Goal: Information Seeking & Learning: Find specific fact

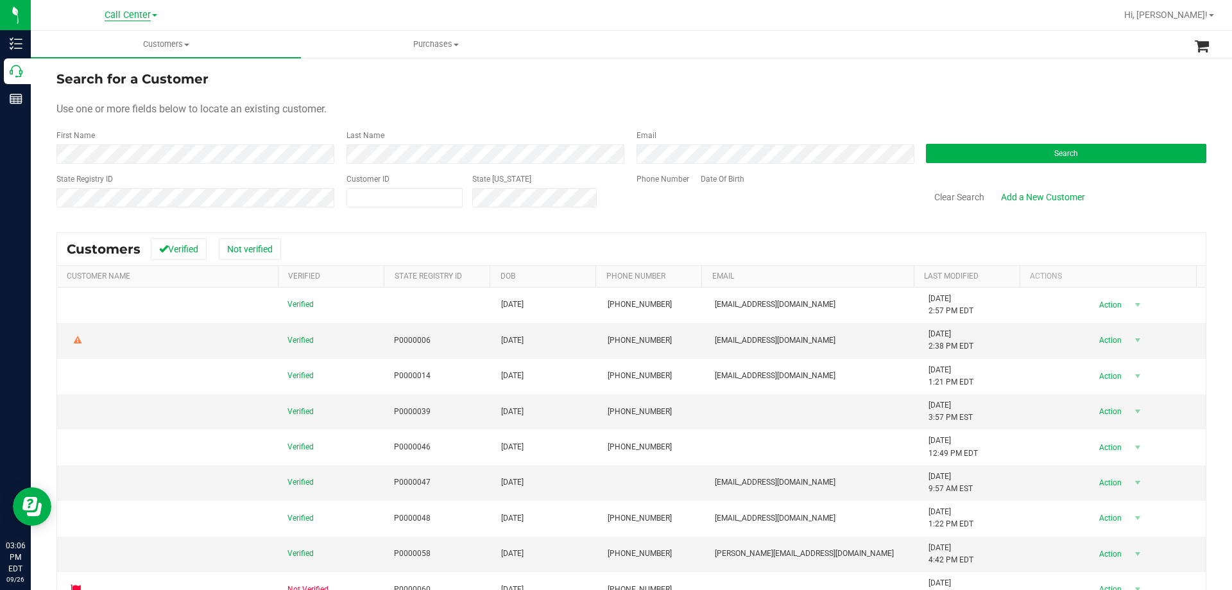
click at [125, 14] on span "Call Center" at bounding box center [128, 16] width 46 height 12
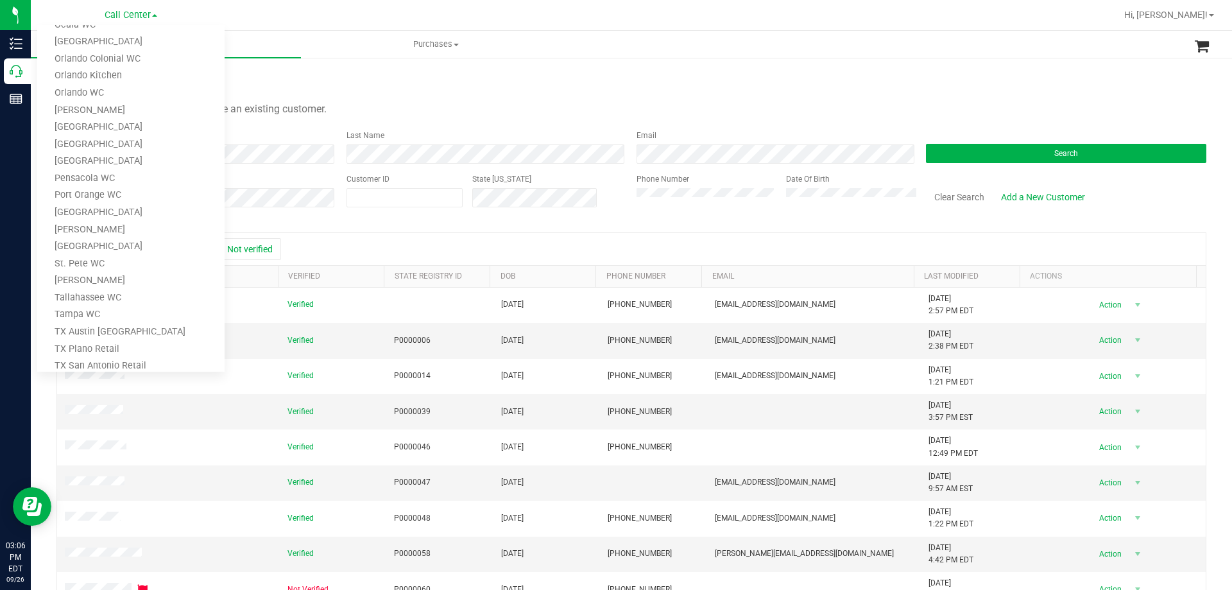
scroll to position [564, 0]
click at [106, 248] on link "TX Austin [GEOGRAPHIC_DATA]" at bounding box center [130, 249] width 187 height 17
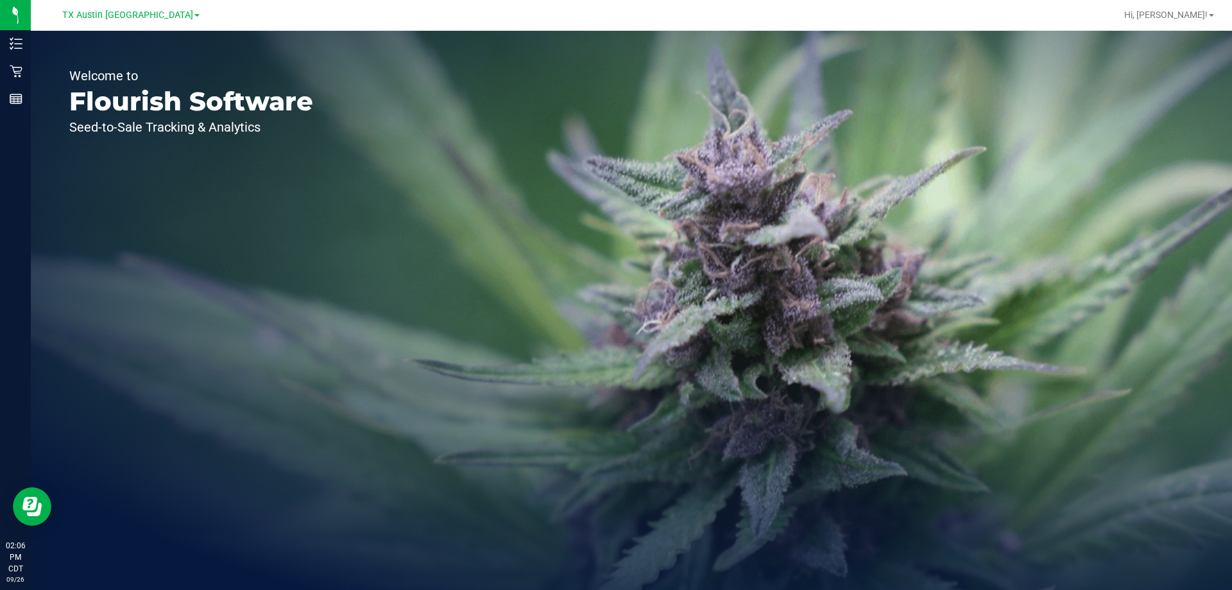
click at [31, 71] on div "Welcome to Flourish Software Seed-to-Sale Tracking & Analytics" at bounding box center [191, 310] width 321 height 559
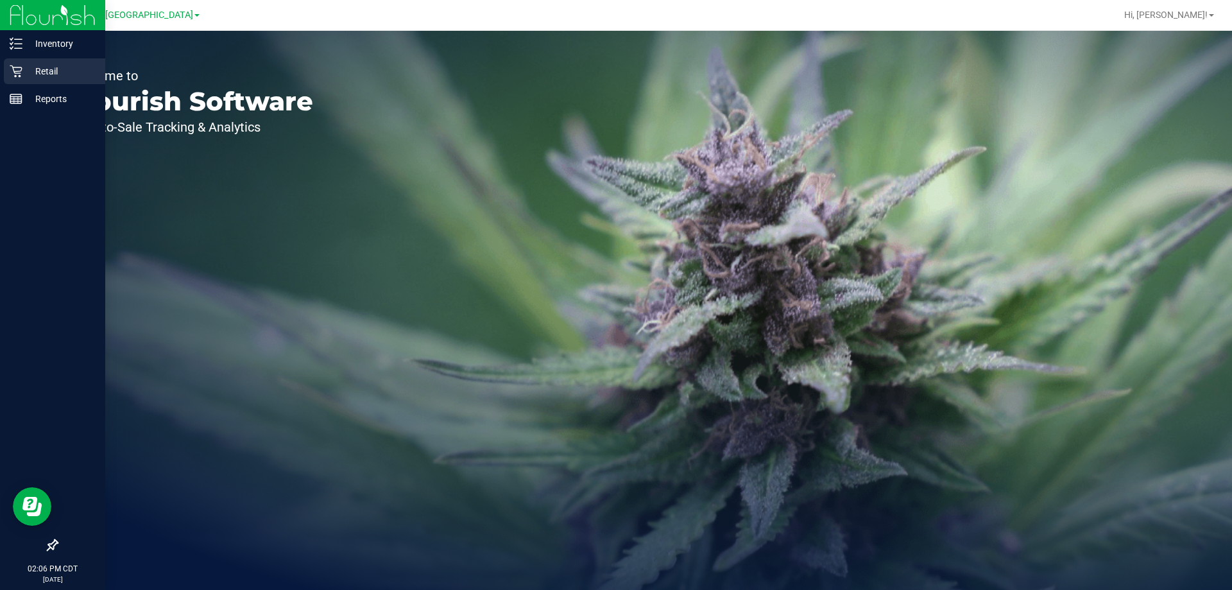
click at [20, 71] on icon at bounding box center [16, 71] width 12 height 12
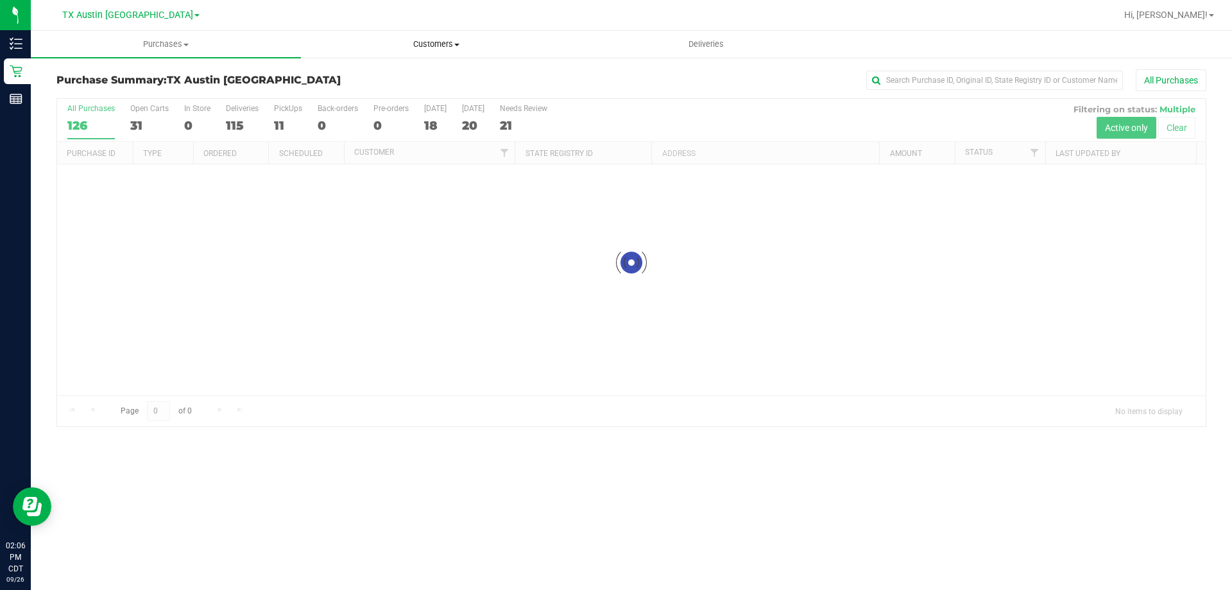
click at [440, 48] on span "Customers" at bounding box center [436, 45] width 269 height 12
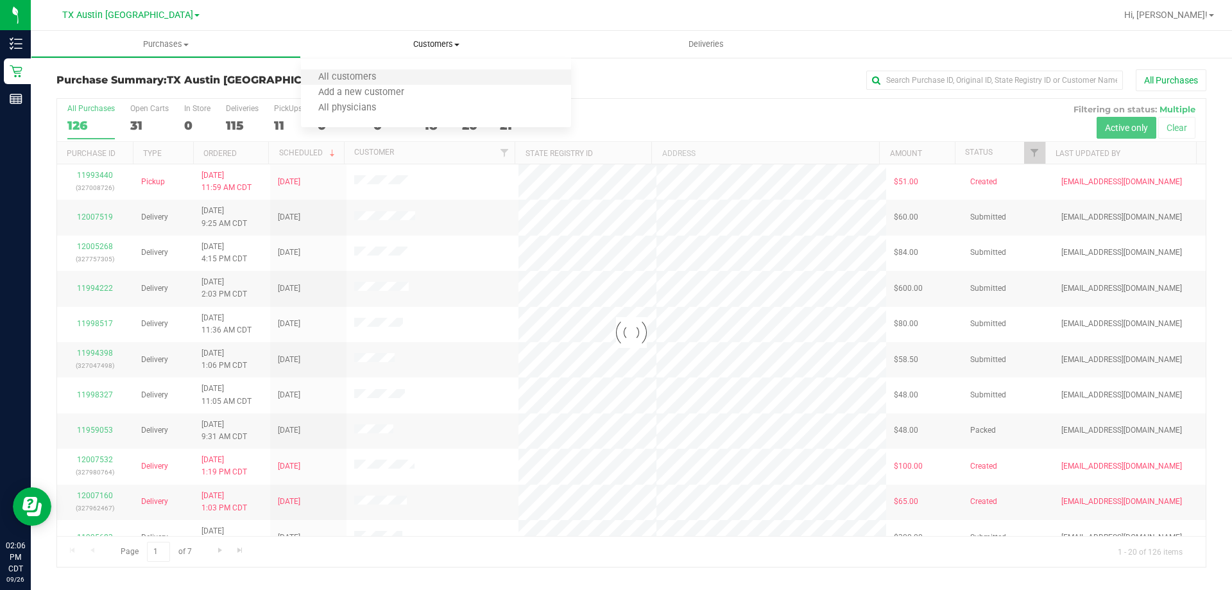
click at [414, 83] on li "All customers" at bounding box center [436, 77] width 270 height 15
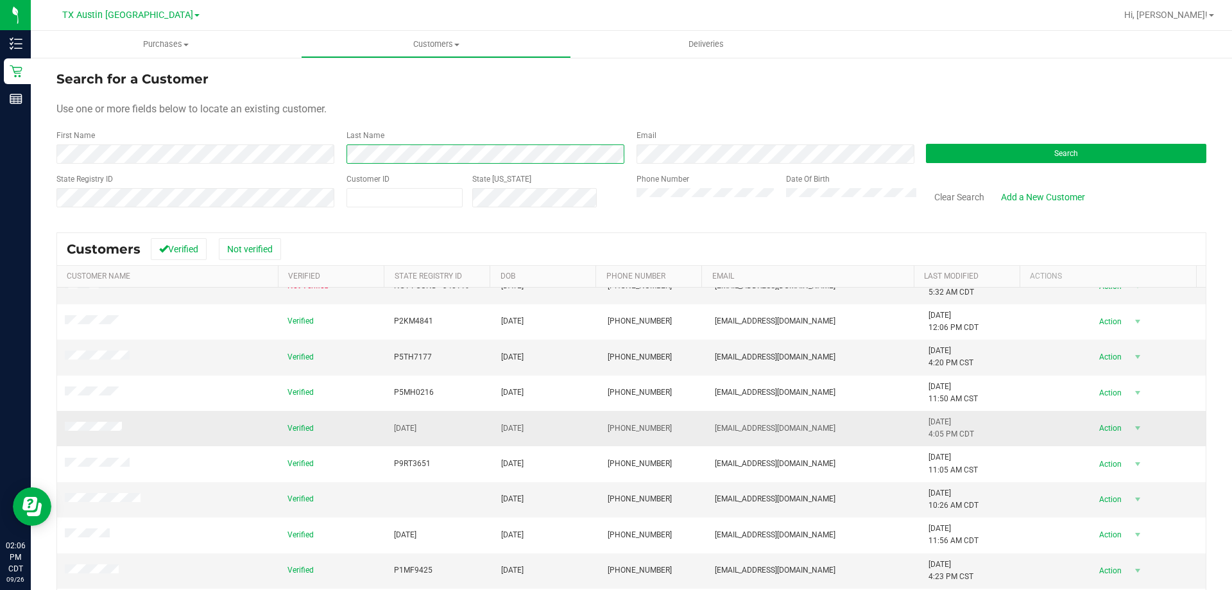
scroll to position [114, 0]
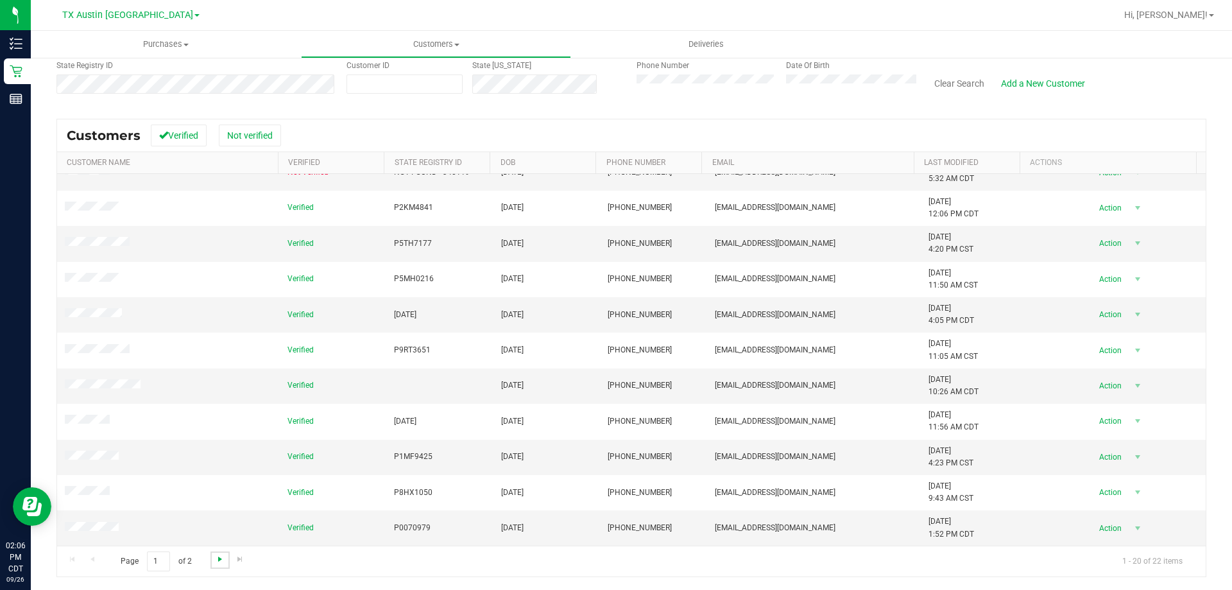
click at [215, 560] on span "Go to the next page" at bounding box center [220, 559] width 10 height 10
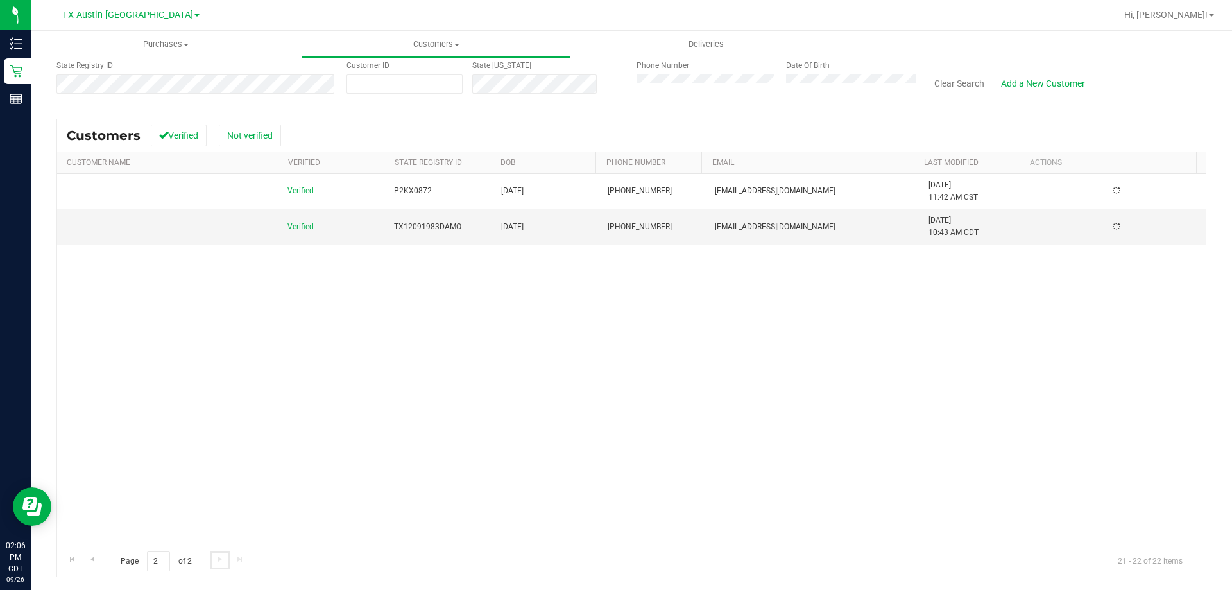
scroll to position [0, 0]
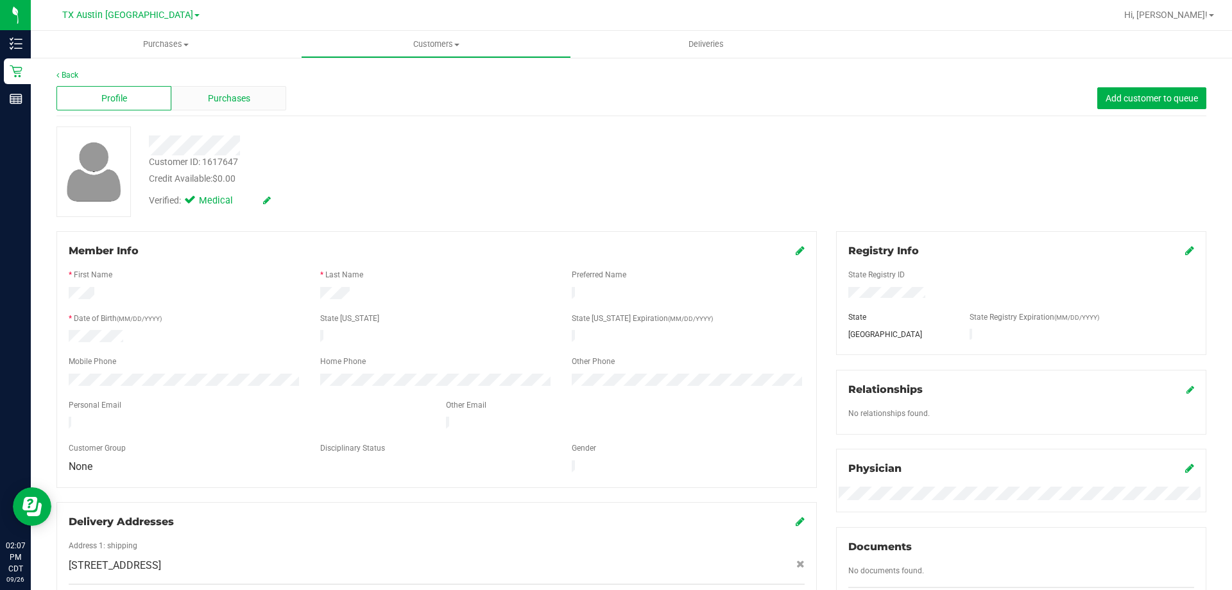
click at [236, 93] on span "Purchases" at bounding box center [229, 98] width 42 height 13
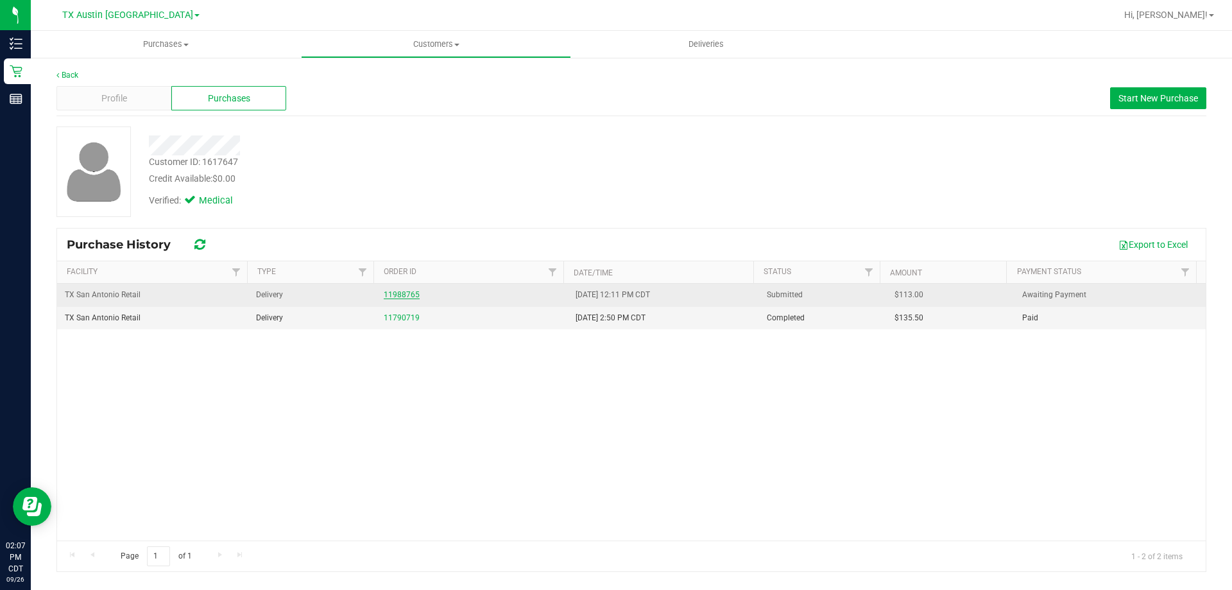
click at [392, 297] on link "11988765" at bounding box center [402, 294] width 36 height 9
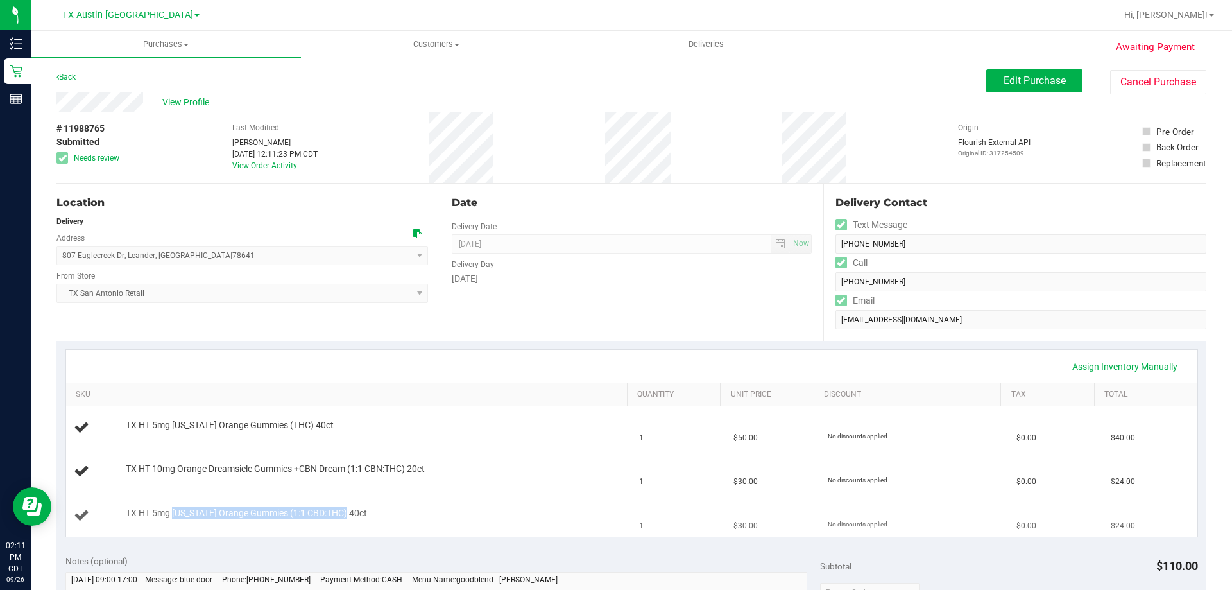
drag, startPoint x: 172, startPoint y: 513, endPoint x: 445, endPoint y: 510, distance: 272.8
click at [445, 510] on div "TX HT 5mg Texas Orange Gummies (1:1 CBD:THC) 40ct" at bounding box center [370, 513] width 502 height 13
click at [445, 509] on div "TX HT 5mg Texas Orange Gummies (1:1 CBD:THC) 40ct" at bounding box center [370, 513] width 502 height 13
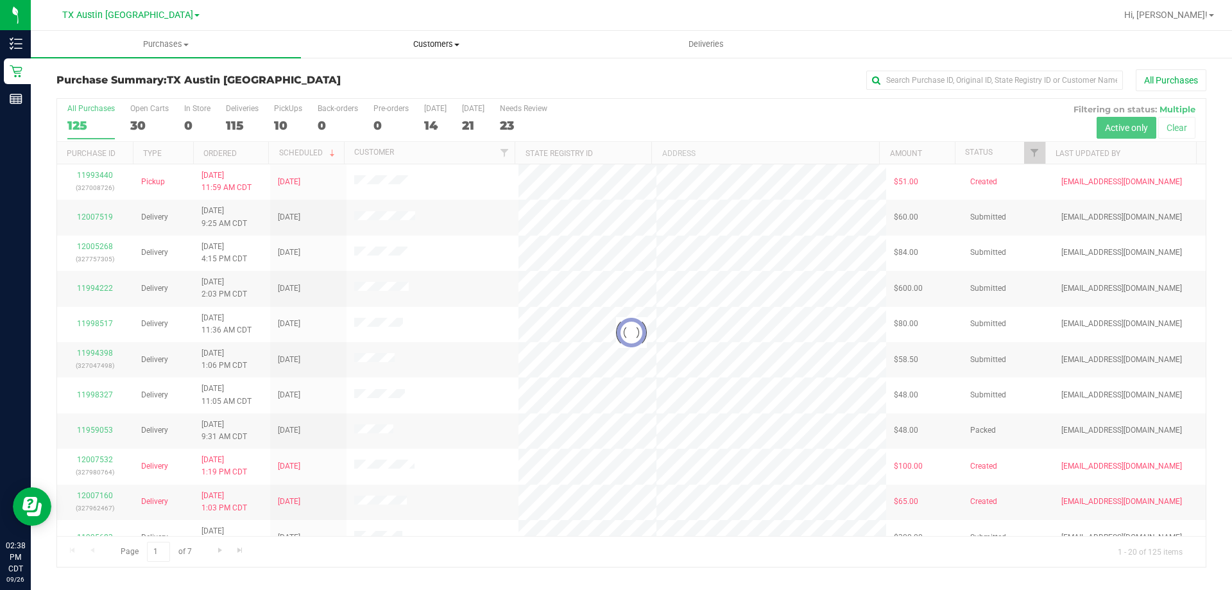
click at [424, 40] on span "Customers" at bounding box center [436, 45] width 269 height 12
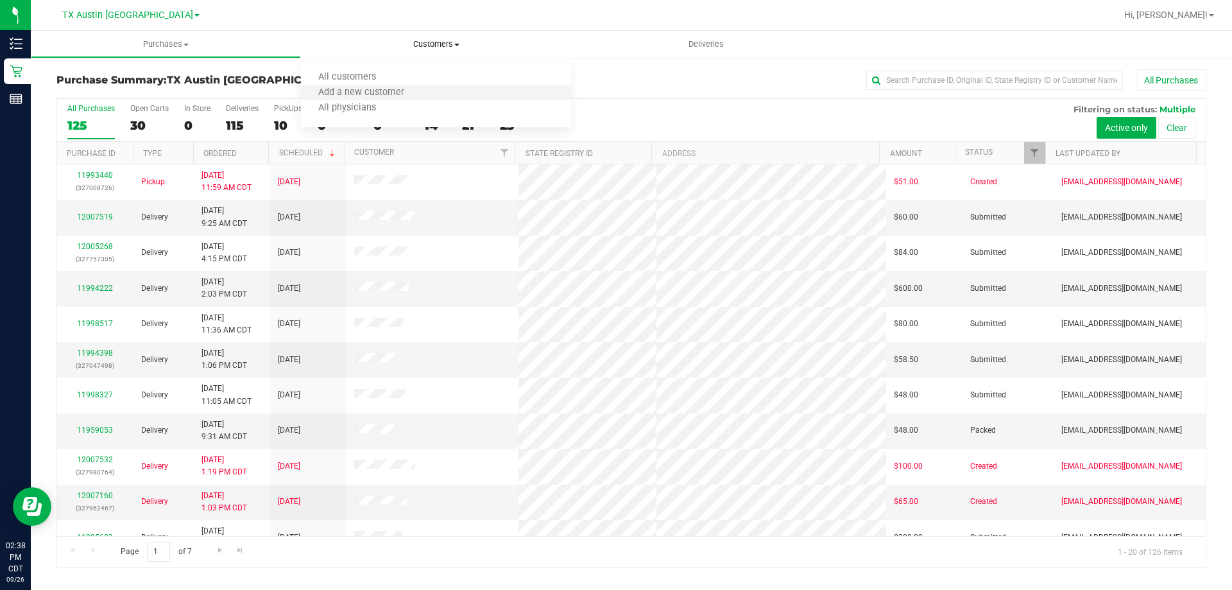
click at [345, 85] on li "Add a new customer" at bounding box center [436, 92] width 270 height 15
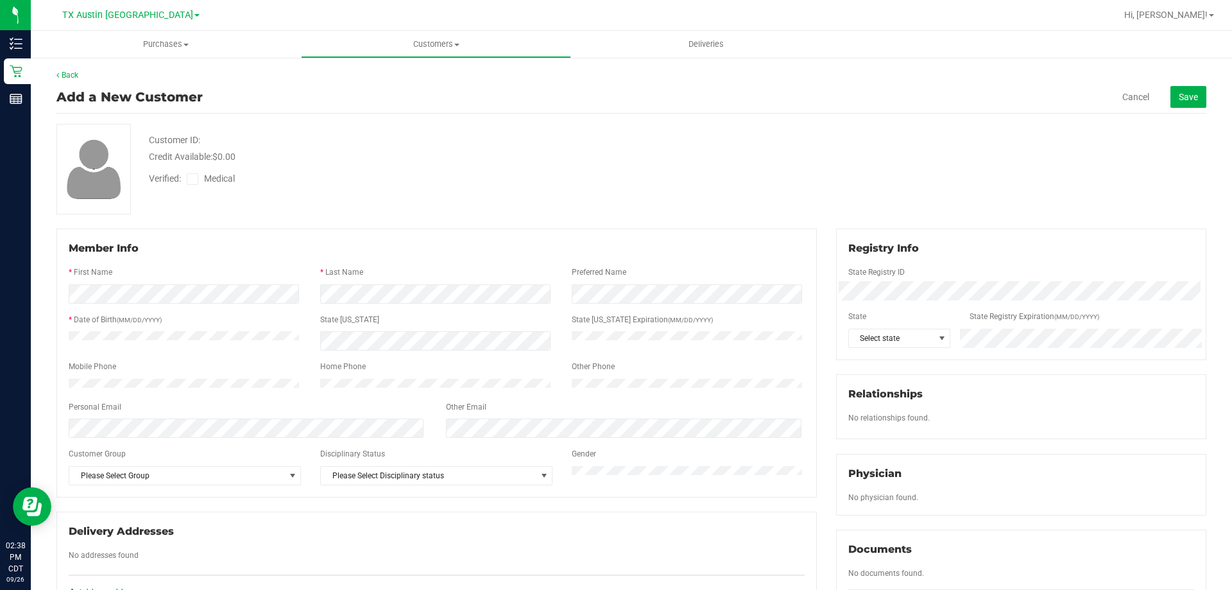
drag, startPoint x: 1102, startPoint y: 106, endPoint x: 1111, endPoint y: 101, distance: 10.3
click at [1103, 105] on div "Cancel Save" at bounding box center [1046, 97] width 321 height 22
click at [1111, 101] on div "Cancel Save" at bounding box center [1046, 97] width 321 height 22
click at [1111, 100] on div "Cancel Save" at bounding box center [1046, 97] width 321 height 22
click at [1123, 96] on link "Cancel" at bounding box center [1136, 97] width 27 height 13
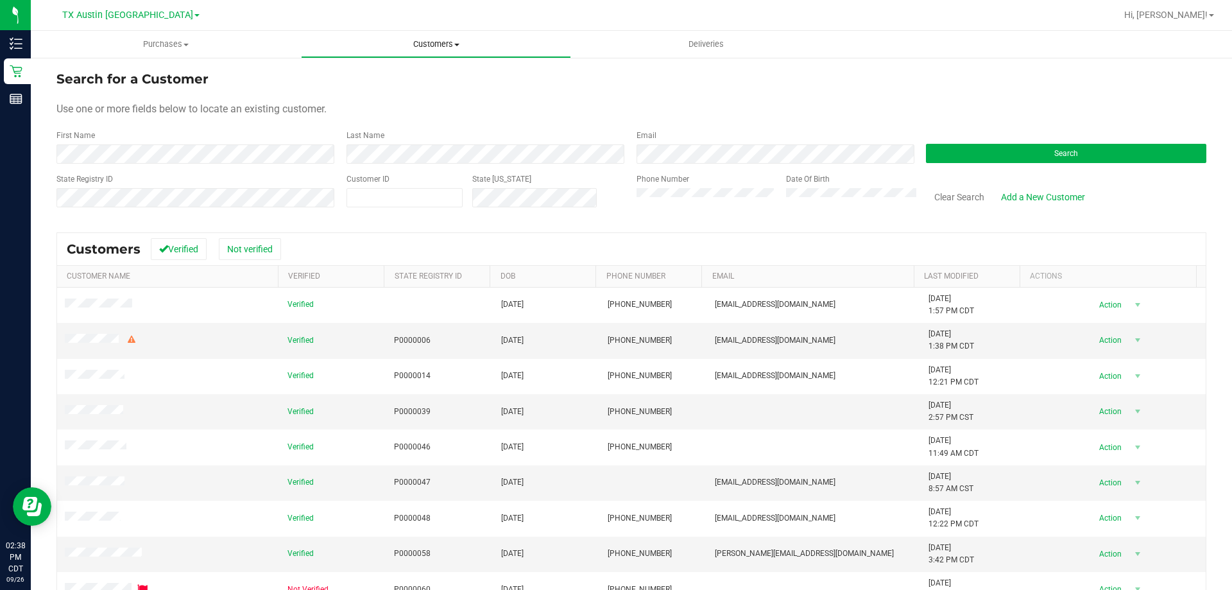
click at [438, 47] on span "Customers" at bounding box center [436, 45] width 269 height 12
click at [384, 78] on span "All customers" at bounding box center [347, 77] width 92 height 11
click at [945, 151] on button "Search" at bounding box center [1066, 153] width 281 height 19
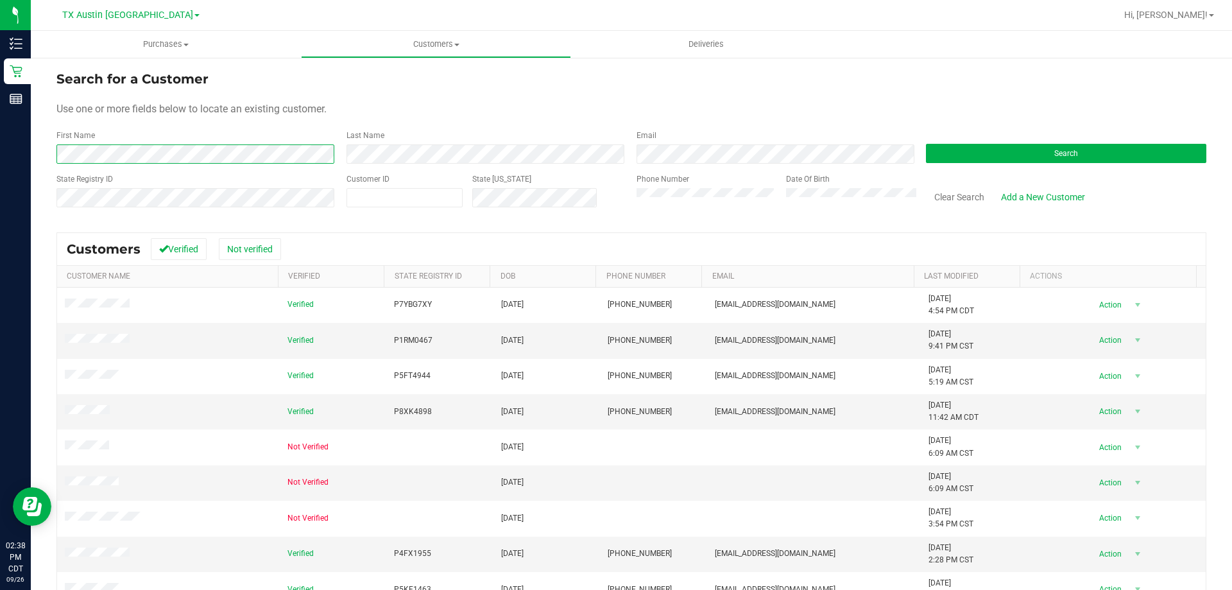
click at [0, 93] on html "Inventory Retail Reports 02:38 PM CDT 09/26/2025 09/26 TX Austin DC Hi, Terese!…" at bounding box center [616, 295] width 1232 height 590
click at [1029, 150] on button "Search" at bounding box center [1066, 153] width 281 height 19
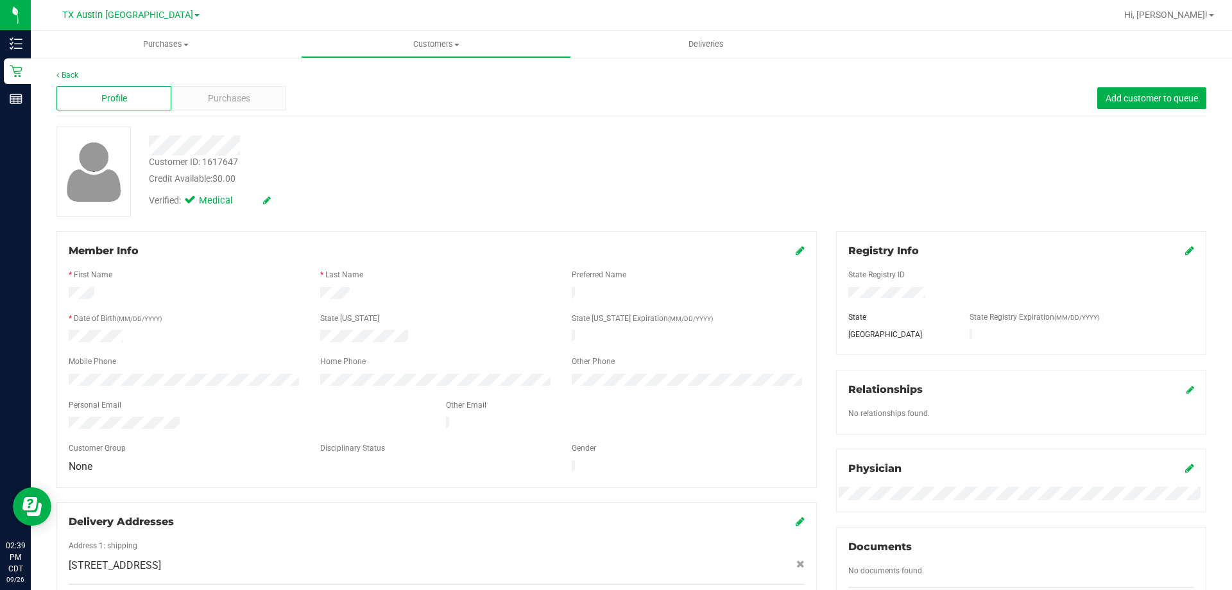
click at [243, 85] on div "Profile Purchases Add customer to queue" at bounding box center [631, 98] width 1150 height 35
click at [237, 96] on span "Purchases" at bounding box center [229, 98] width 42 height 13
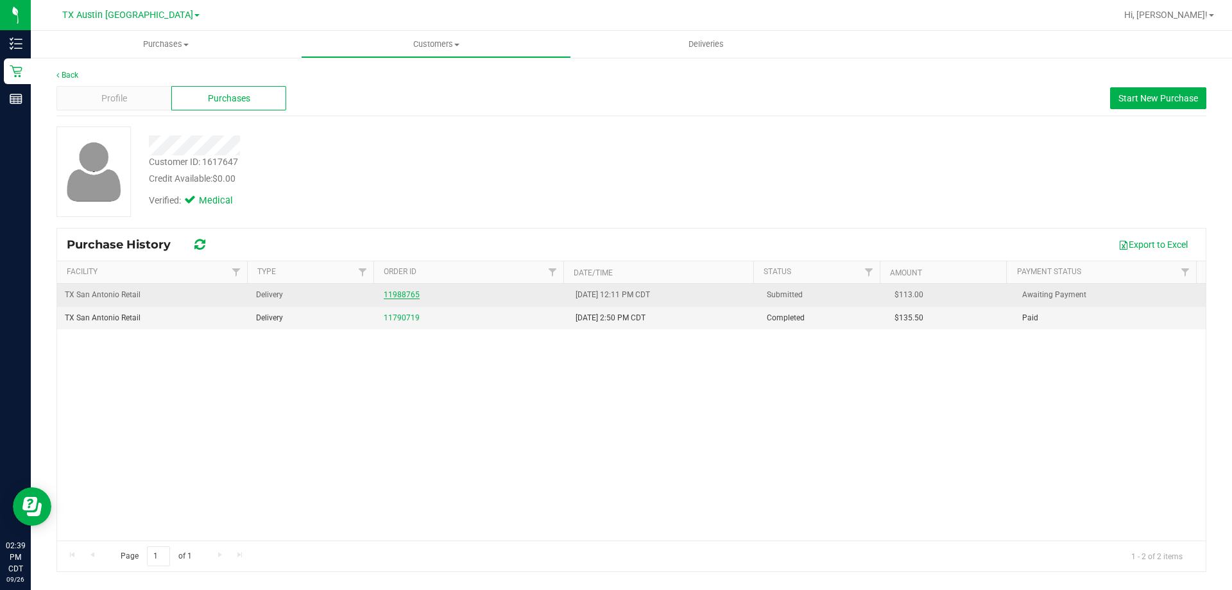
click at [408, 297] on link "11988765" at bounding box center [402, 294] width 36 height 9
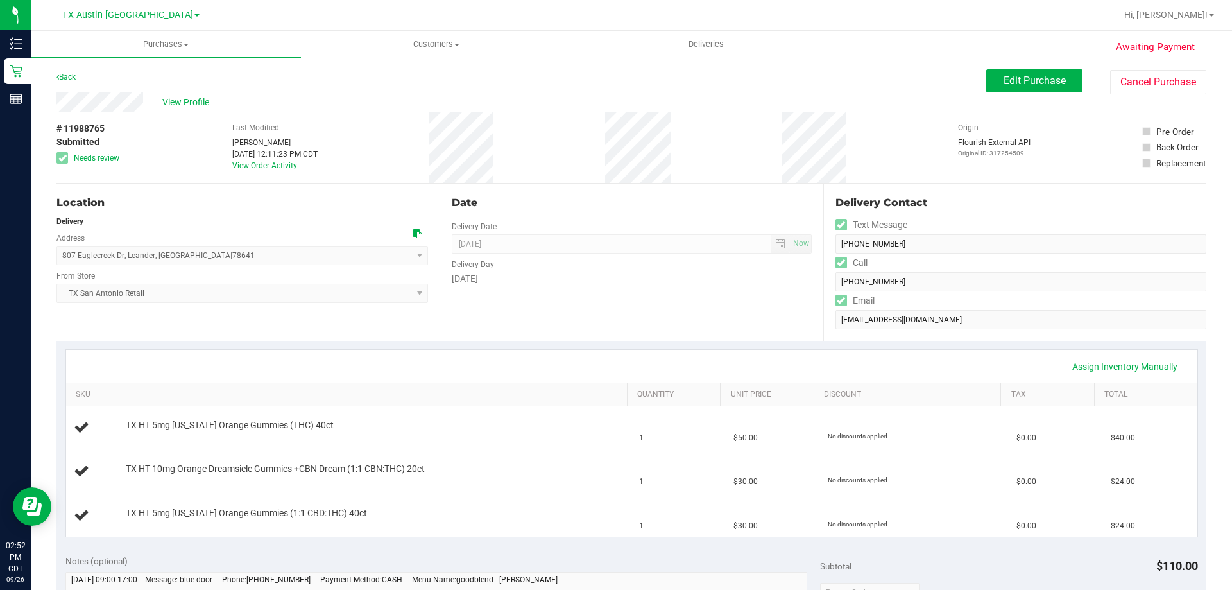
click at [134, 15] on span "TX Austin [GEOGRAPHIC_DATA]" at bounding box center [127, 16] width 131 height 12
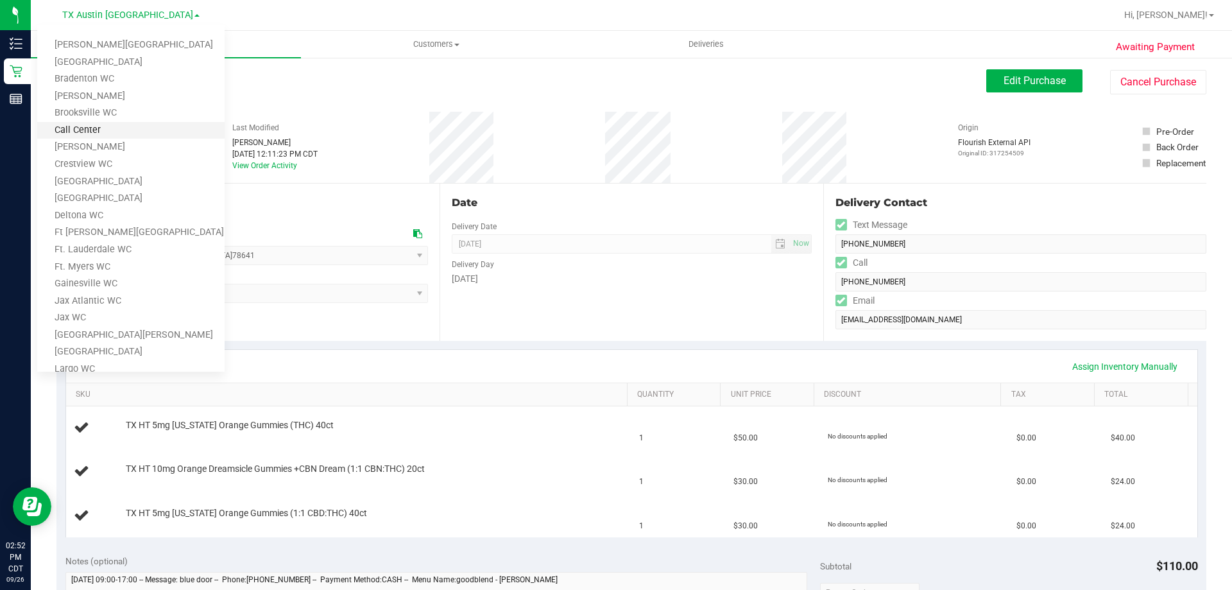
click at [118, 130] on link "Call Center" at bounding box center [130, 130] width 187 height 17
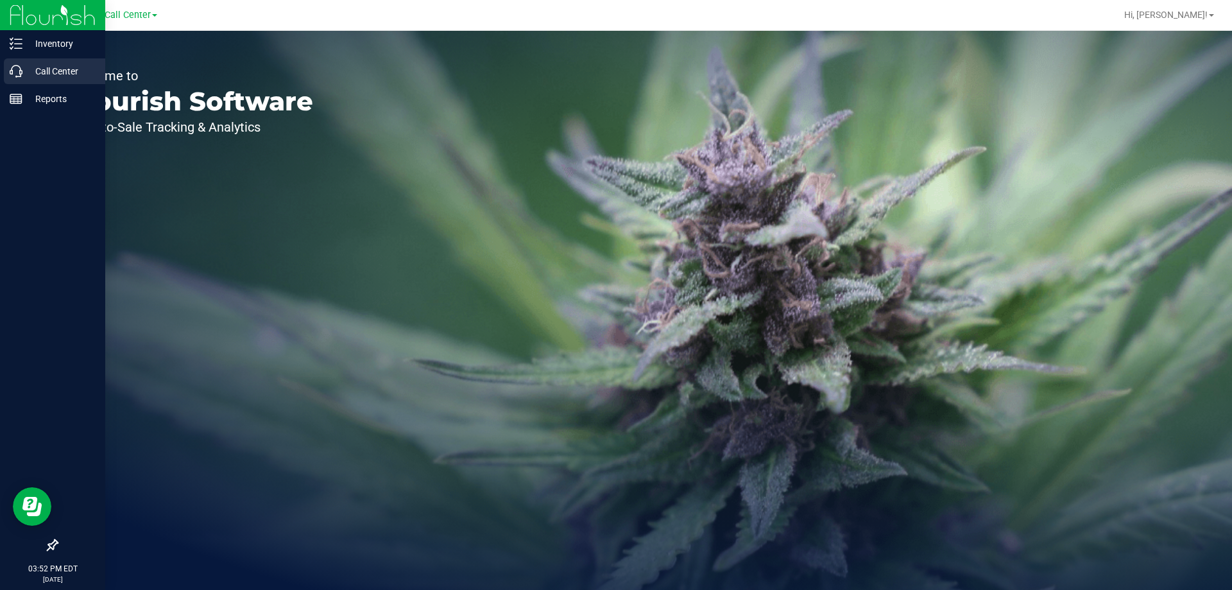
click at [32, 63] on div "Call Center" at bounding box center [54, 71] width 101 height 26
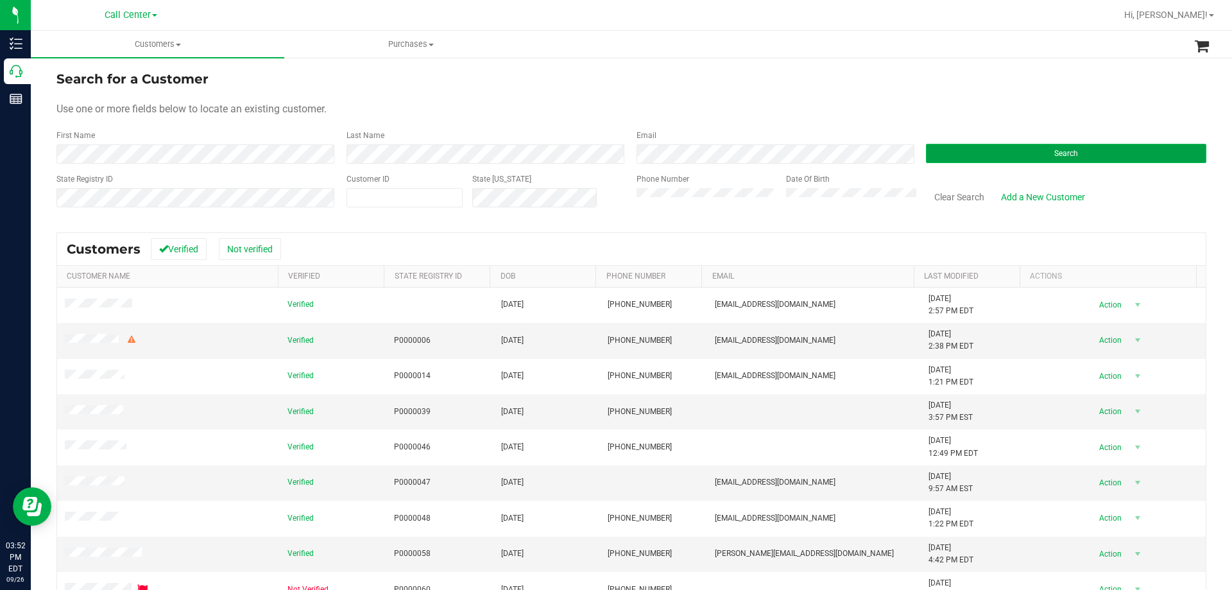
click at [1001, 148] on button "Search" at bounding box center [1066, 153] width 281 height 19
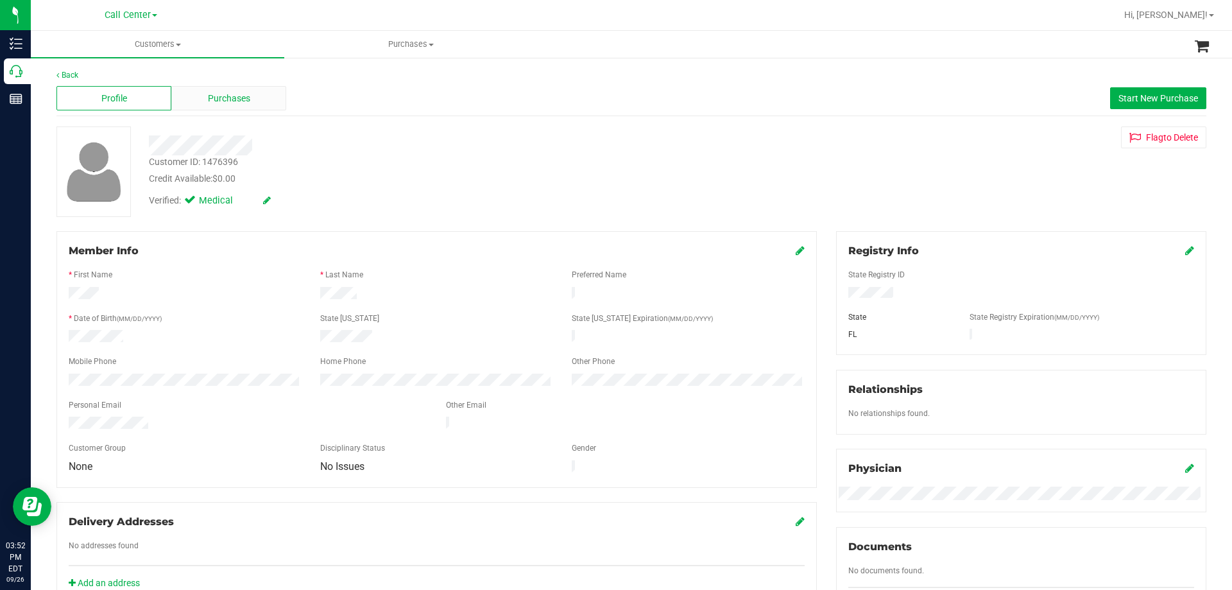
click at [250, 89] on div "Purchases" at bounding box center [228, 98] width 115 height 24
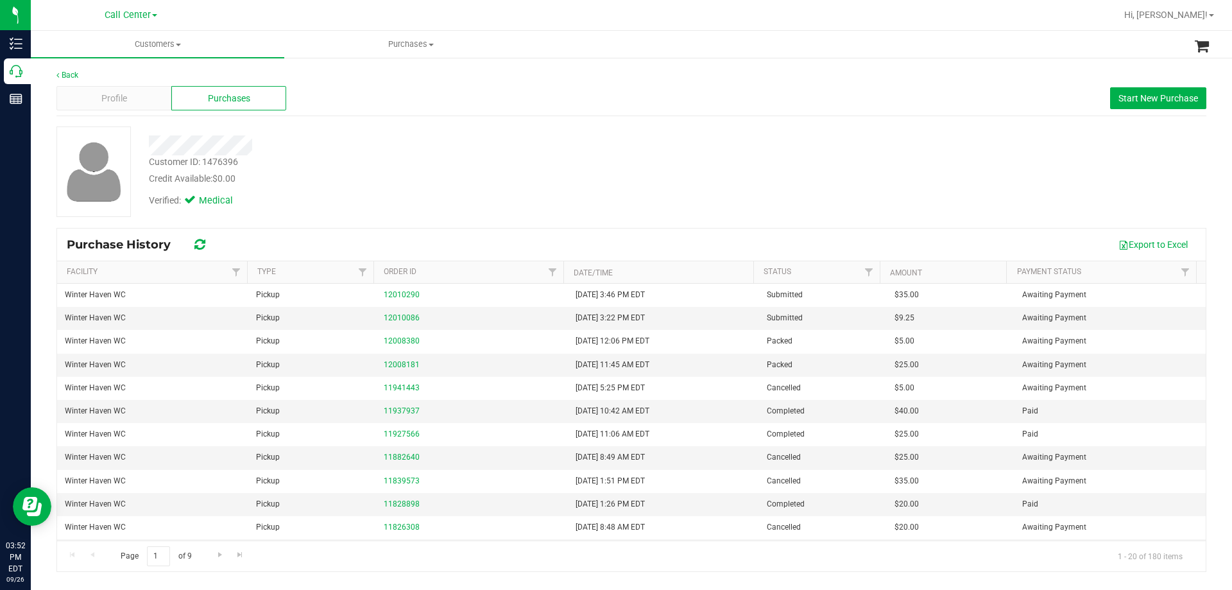
click at [221, 161] on div "Customer ID: 1476396" at bounding box center [193, 161] width 89 height 13
copy div "1476396"
click at [191, 157] on div "Customer ID: 1476396" at bounding box center [193, 161] width 89 height 13
click at [178, 162] on div "Customer ID: 1476396" at bounding box center [193, 161] width 89 height 13
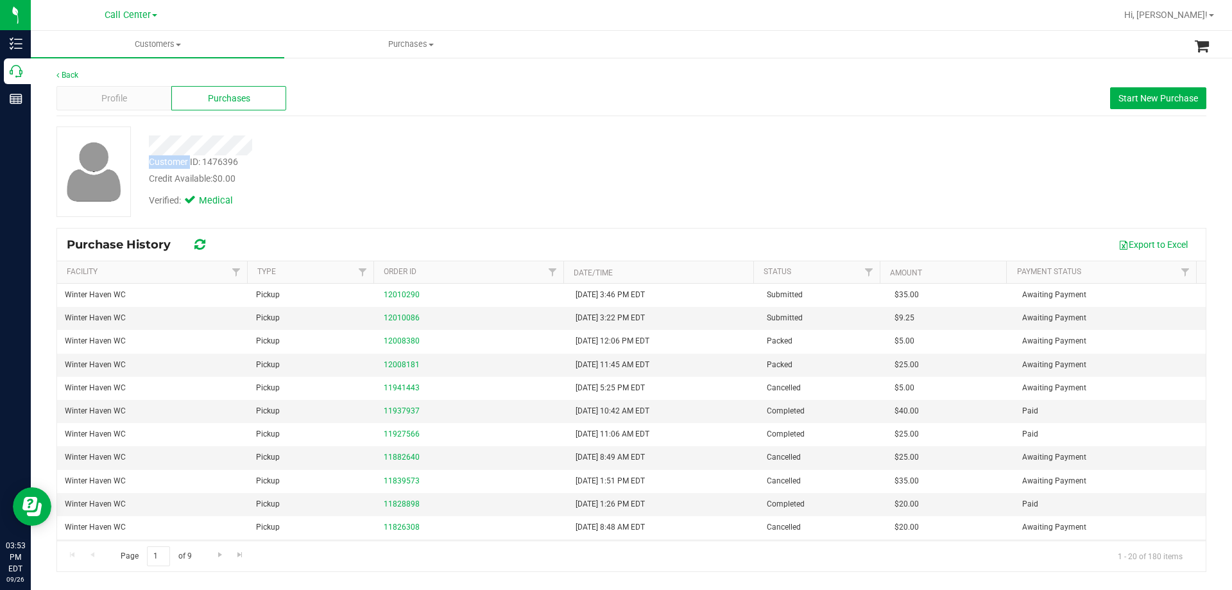
click at [178, 162] on div "Customer ID: 1476396" at bounding box center [193, 161] width 89 height 13
copy div "Customer ID: 1476396"
drag, startPoint x: 408, startPoint y: 358, endPoint x: 400, endPoint y: 364, distance: 9.6
drag, startPoint x: 444, startPoint y: 360, endPoint x: 377, endPoint y: 367, distance: 67.1
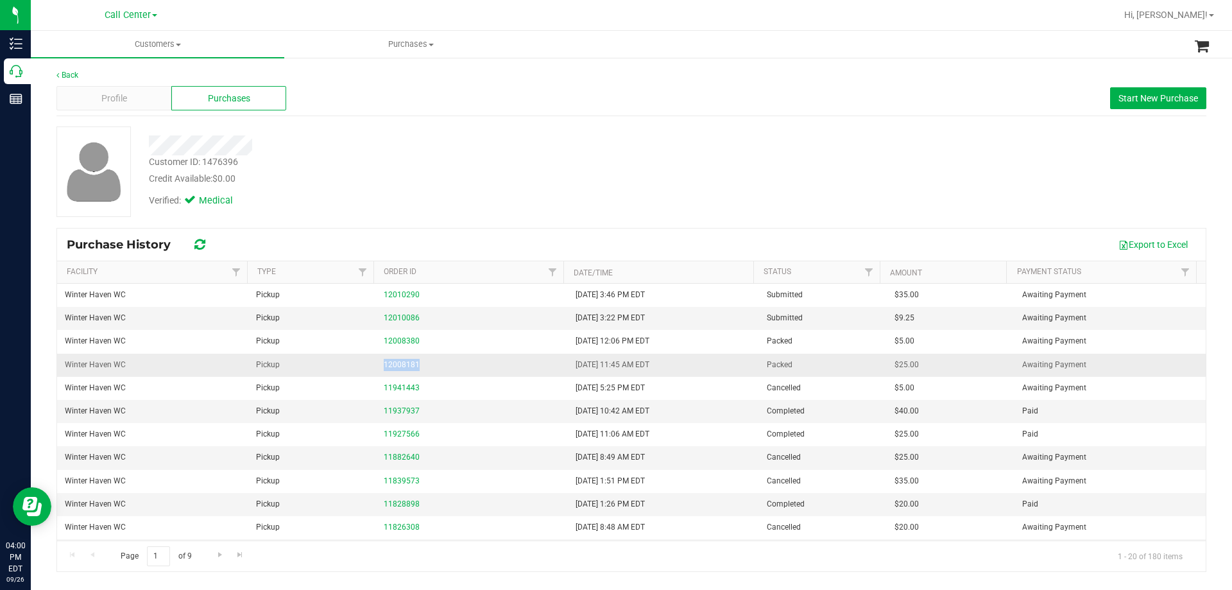
click at [377, 367] on td "12008181" at bounding box center [471, 365] width 191 height 23
copy link "12008181"
drag, startPoint x: 401, startPoint y: 363, endPoint x: 325, endPoint y: 176, distance: 201.9
click at [325, 176] on div "Credit Available: $0.00" at bounding box center [431, 178] width 565 height 13
click at [396, 361] on link "12008181" at bounding box center [402, 364] width 36 height 9
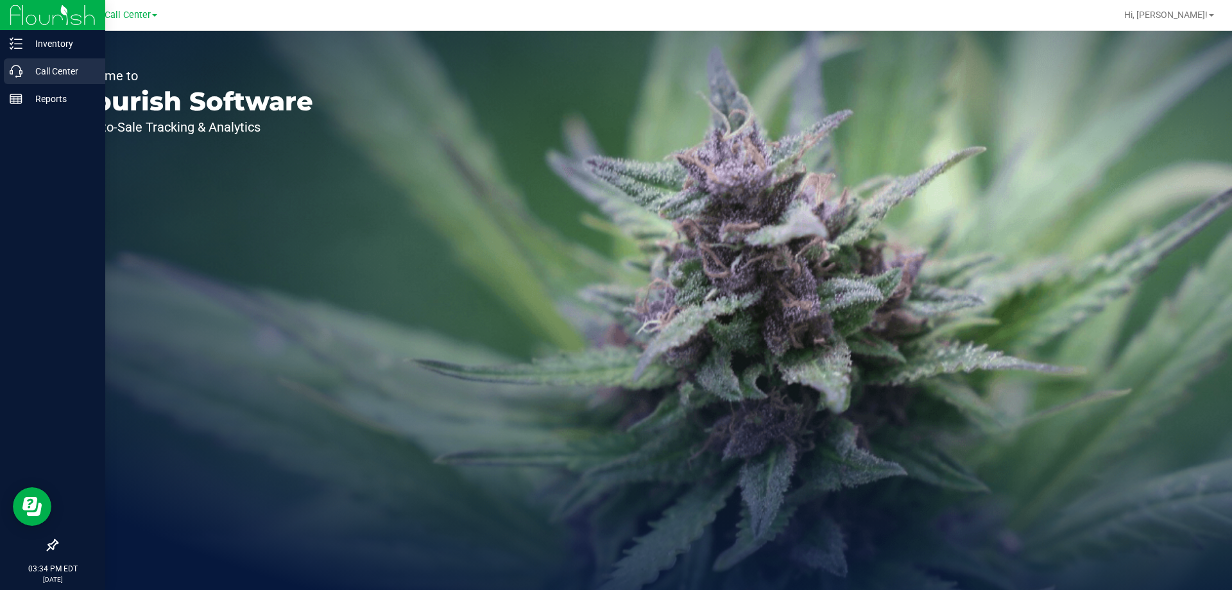
click at [28, 65] on p "Call Center" at bounding box center [60, 71] width 77 height 15
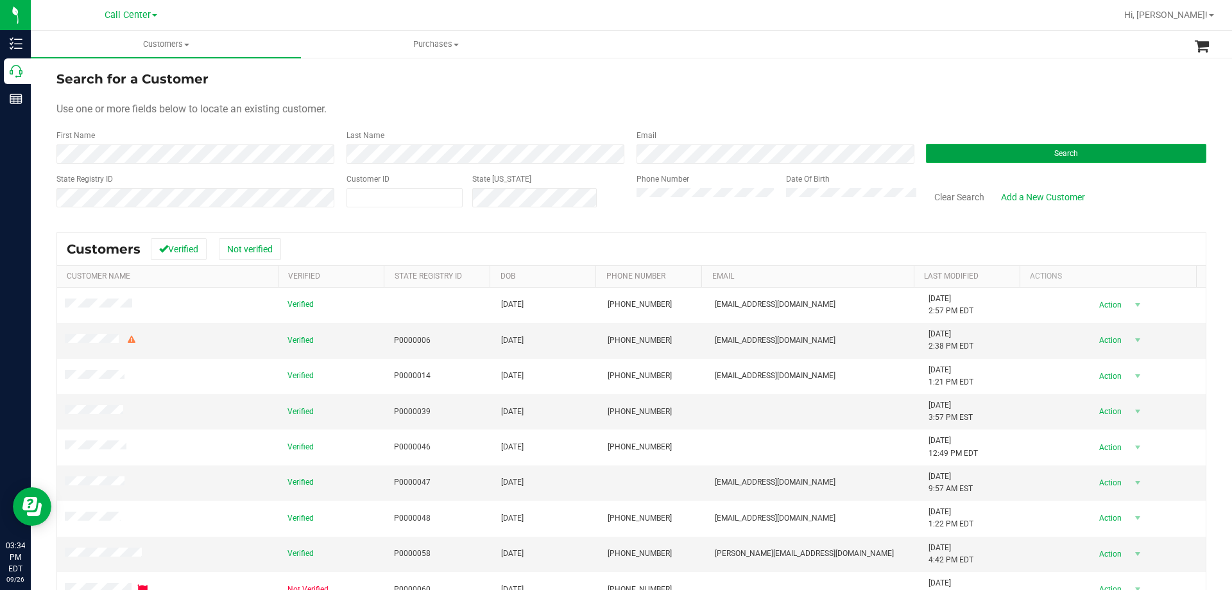
click at [965, 162] on button "Search" at bounding box center [1066, 153] width 281 height 19
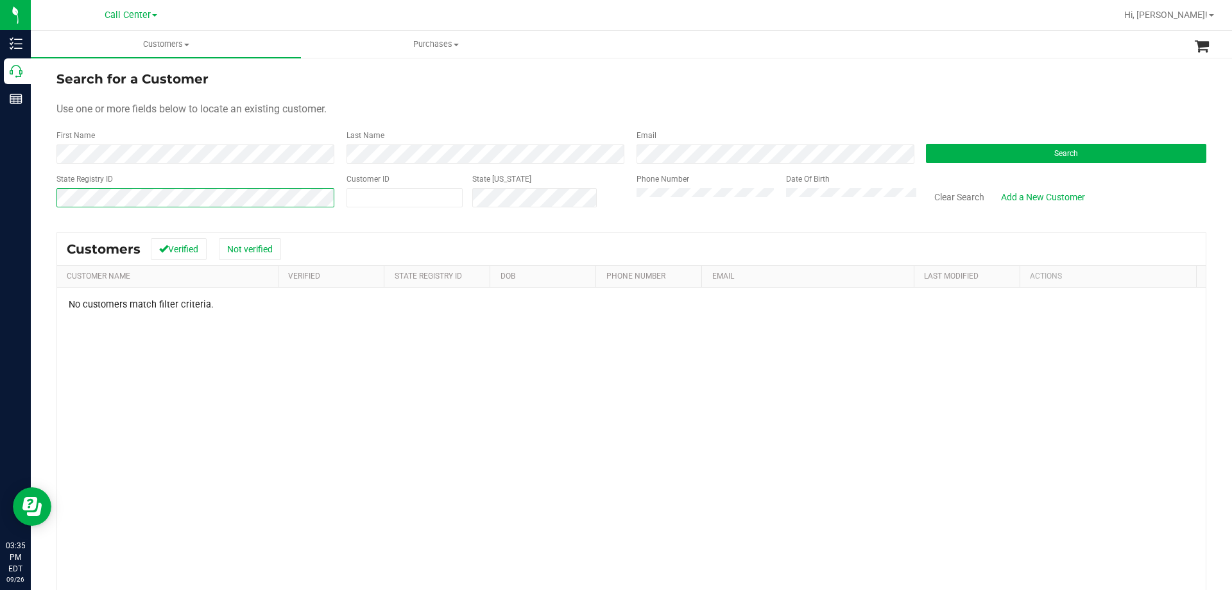
click at [0, 207] on html "Inventory Call Center Reports 03:35 PM EDT 09/26/2025 09/26 Call Center Hi, Ter…" at bounding box center [616, 295] width 1232 height 590
click at [942, 201] on button "Clear Search" at bounding box center [959, 197] width 67 height 22
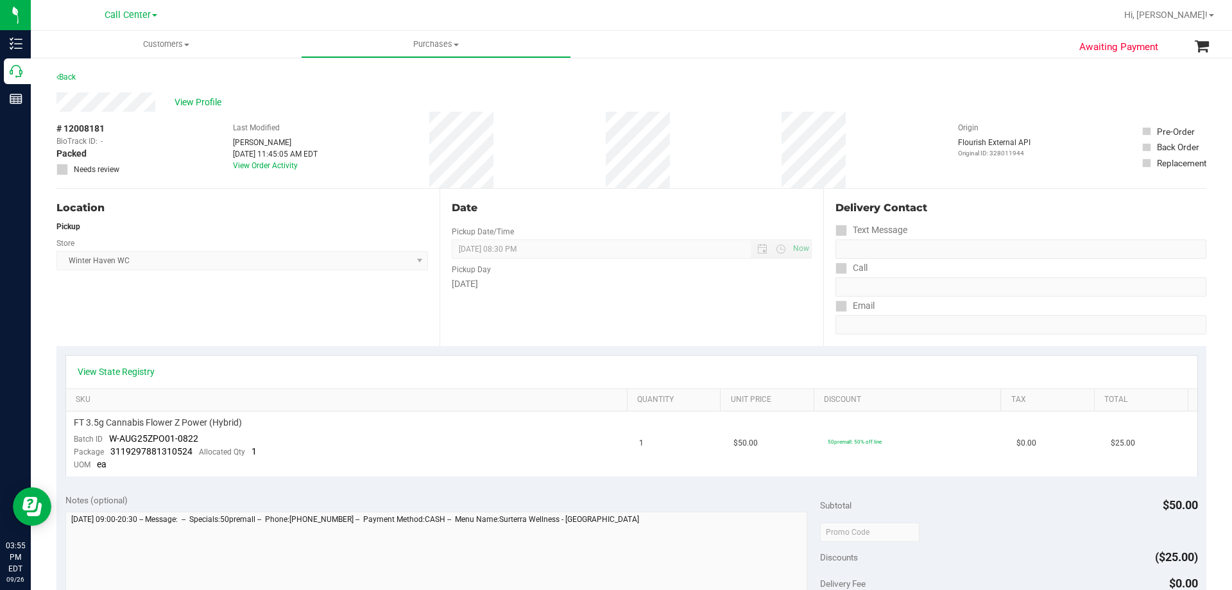
click at [81, 130] on span "# 12008181" at bounding box center [80, 128] width 48 height 13
click at [82, 130] on span "# 12008181" at bounding box center [80, 128] width 48 height 13
copy span "12008181"
click at [183, 422] on span "FT 0.5g Pre-Roll Space Delight (Indica) 1ct" at bounding box center [157, 423] width 166 height 12
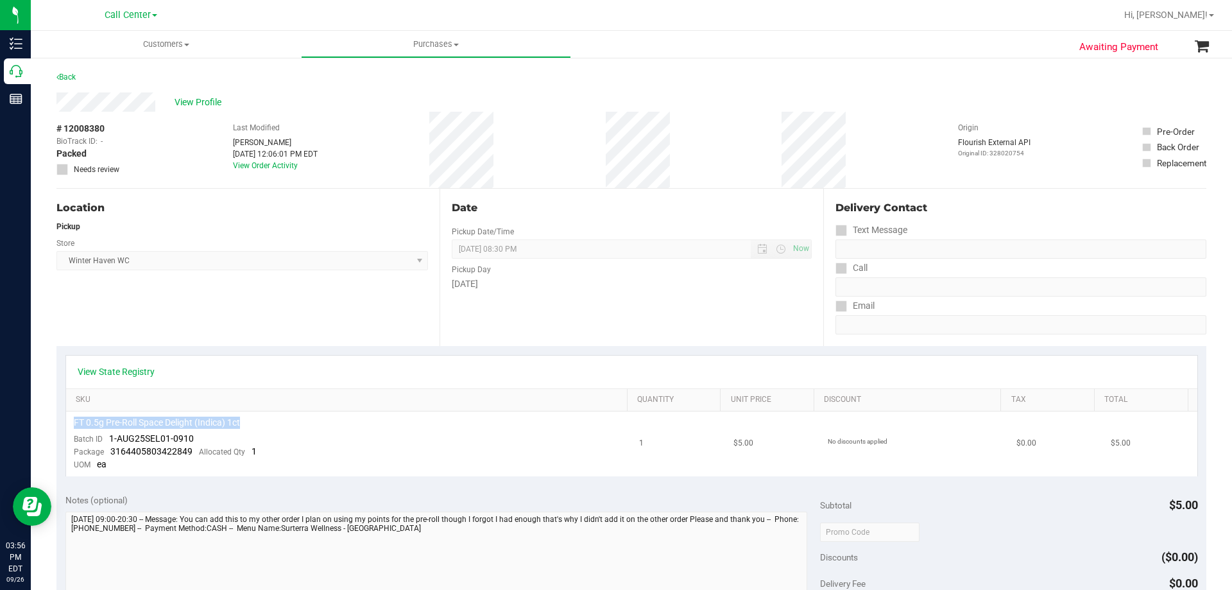
click at [183, 422] on span "FT 0.5g Pre-Roll Space Delight (Indica) 1ct" at bounding box center [157, 423] width 166 height 12
copy div "FT 0.5g Pre-Roll Space Delight (Indica) 1ct"
click at [136, 144] on div "# 12008380 BioTrack ID: - Packed Needs review Last Modified Abigail Balfour Sep…" at bounding box center [631, 150] width 1150 height 76
click at [99, 128] on span "# 12008380" at bounding box center [80, 128] width 48 height 13
click at [96, 128] on span "# 12008380" at bounding box center [80, 128] width 48 height 13
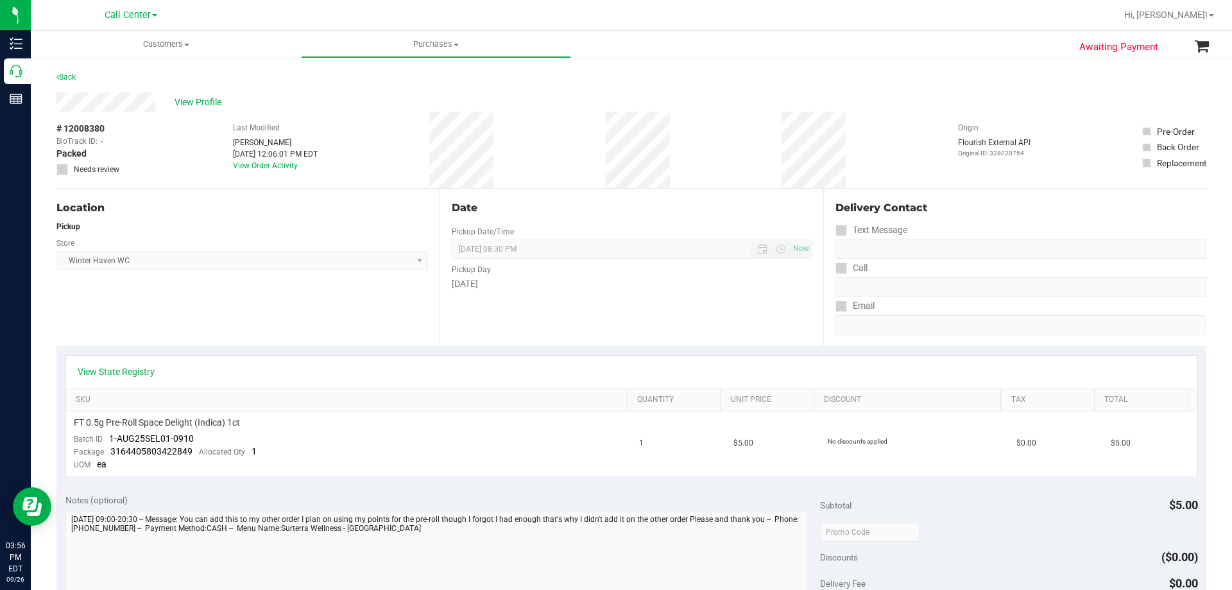
click at [96, 128] on span "# 12008380" at bounding box center [80, 128] width 48 height 13
copy span "12008380"
click at [95, 129] on span "# 12008380" at bounding box center [80, 128] width 48 height 13
copy span "12008380"
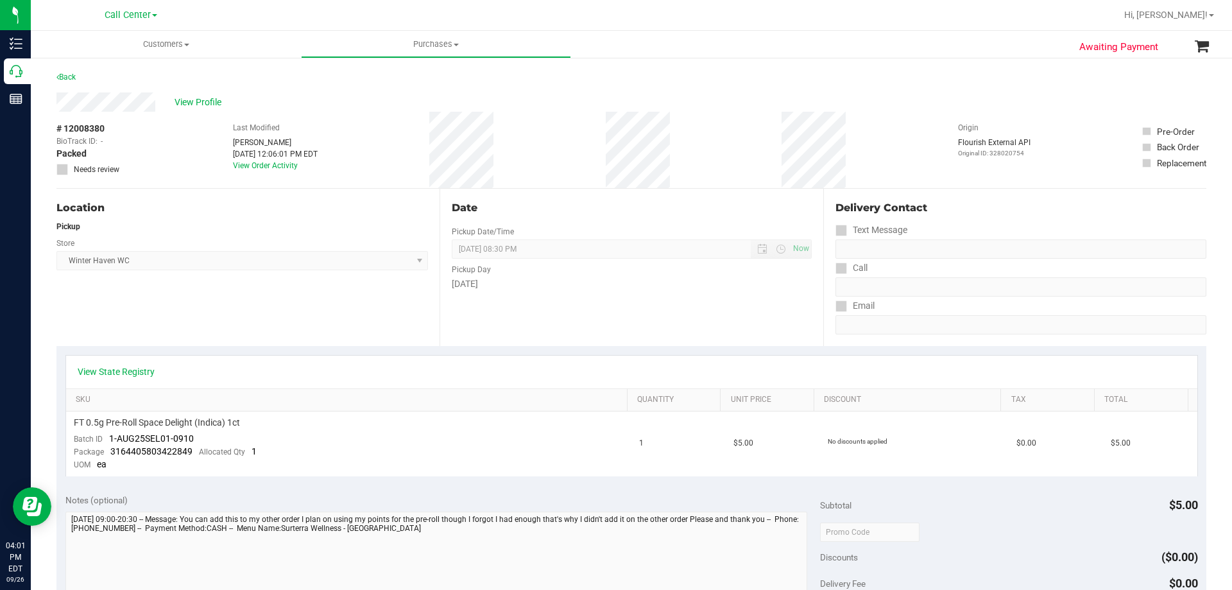
drag, startPoint x: 107, startPoint y: 126, endPoint x: 89, endPoint y: 132, distance: 19.7
click at [89, 132] on span "# 12008380" at bounding box center [80, 128] width 48 height 13
click at [89, 126] on span "# 12008380" at bounding box center [80, 128] width 48 height 13
copy span "12008380"
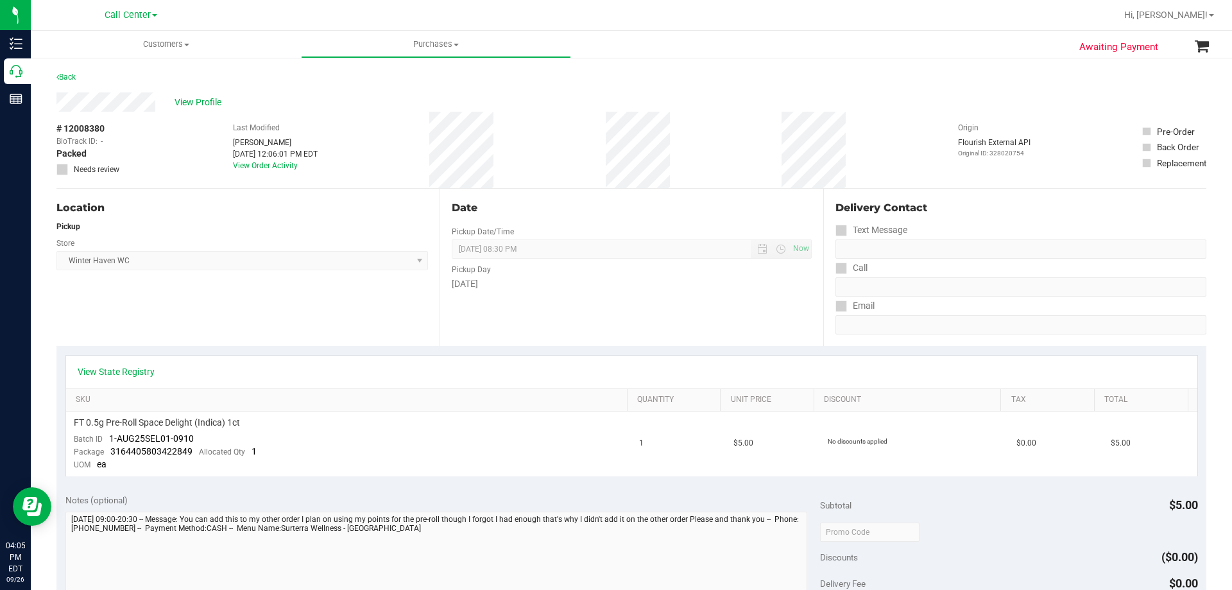
click at [247, 83] on div "Back" at bounding box center [631, 80] width 1150 height 23
click at [117, 18] on span "Call Center" at bounding box center [128, 16] width 46 height 12
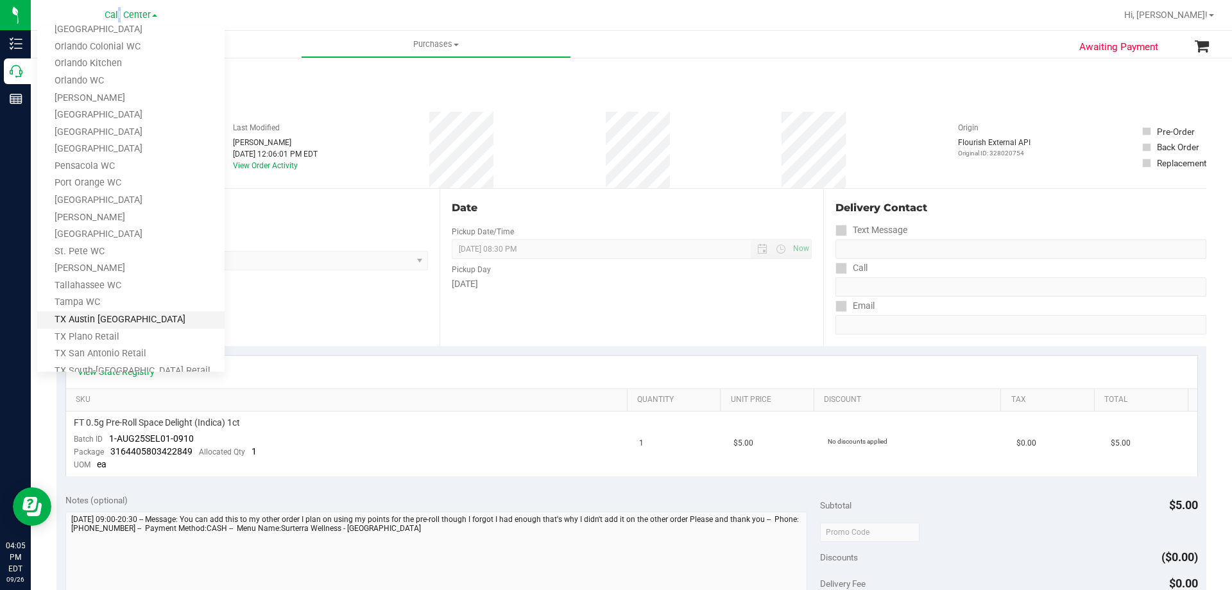
scroll to position [564, 0]
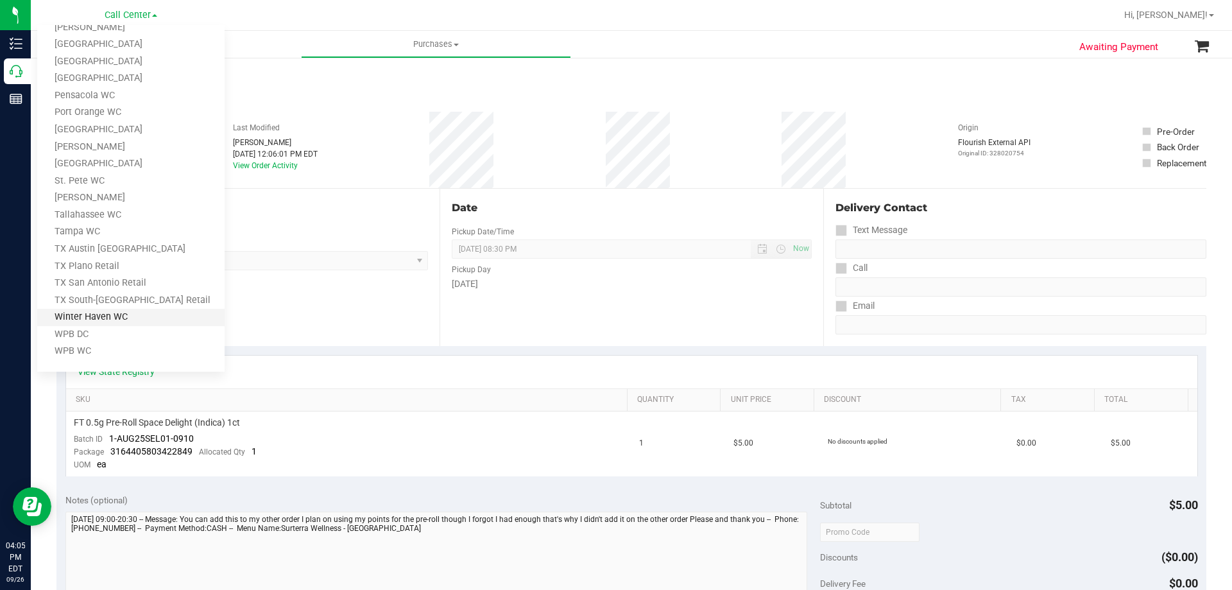
click at [111, 323] on link "Winter Haven WC" at bounding box center [130, 317] width 187 height 17
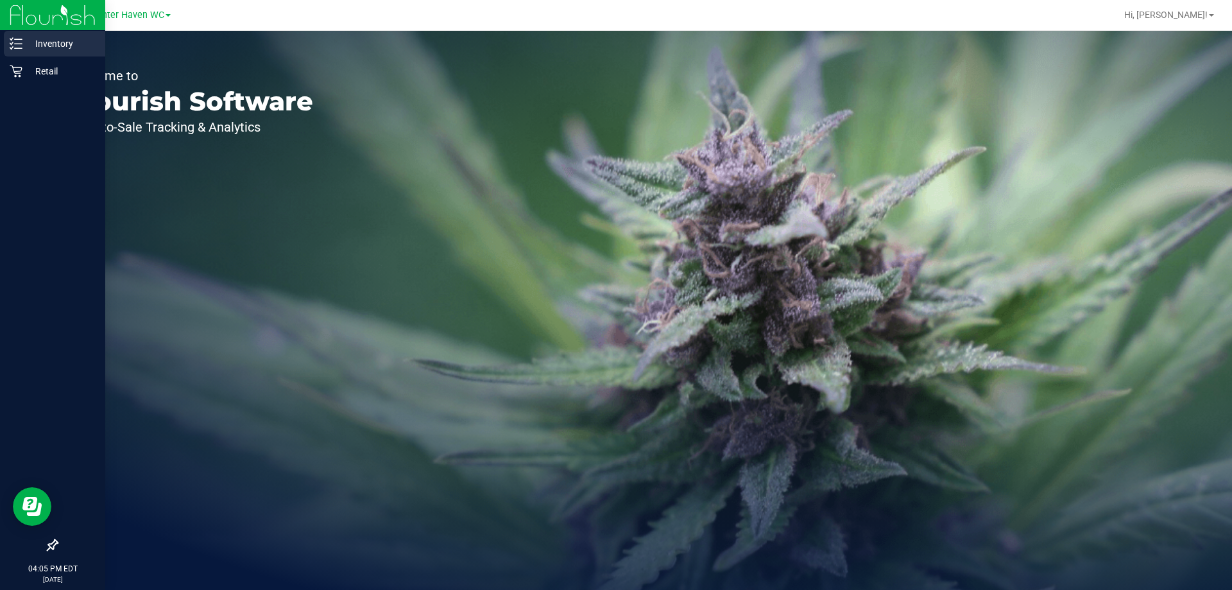
click at [40, 40] on p "Inventory" at bounding box center [60, 43] width 77 height 15
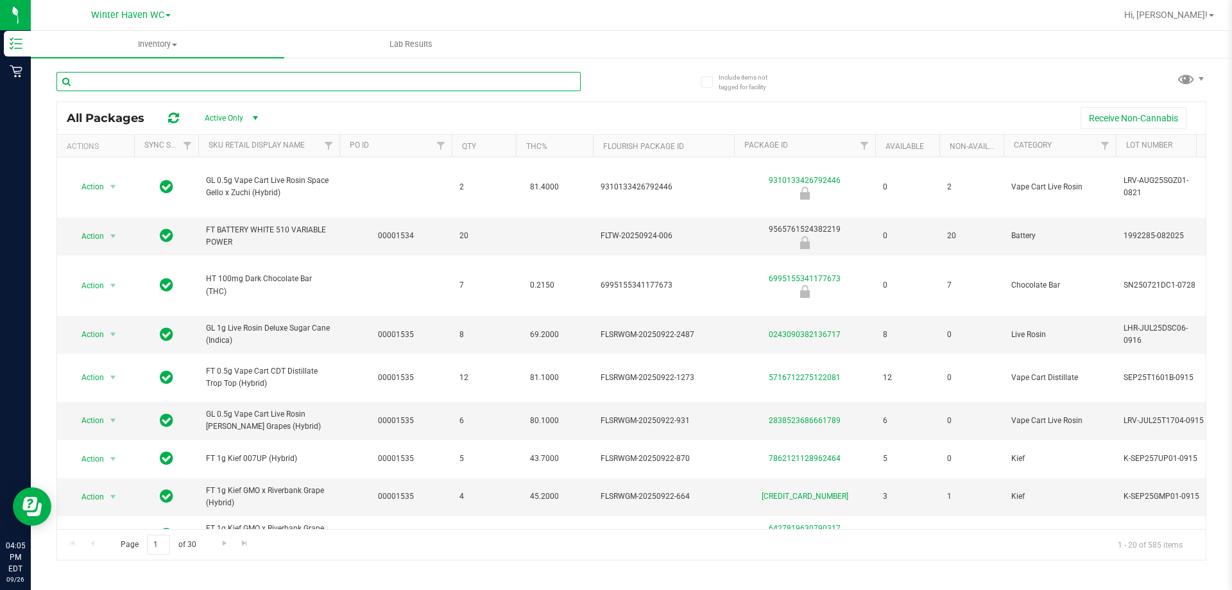
click at [245, 76] on input "text" at bounding box center [318, 81] width 524 height 19
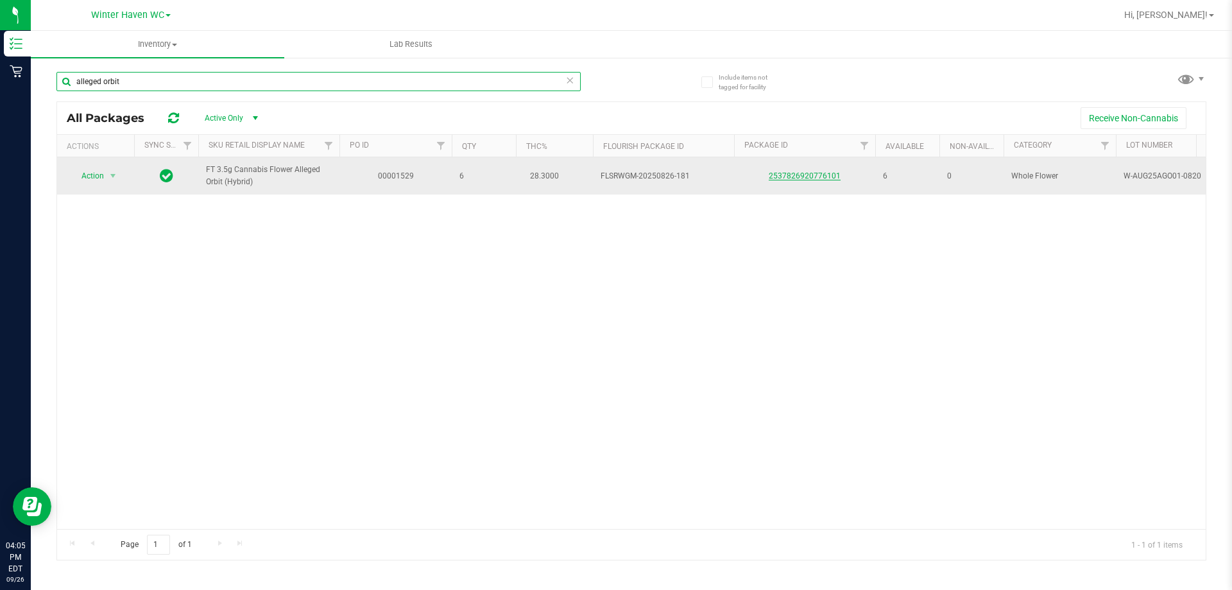
type input "alleged orbit"
click at [815, 178] on link "2537826920776101" at bounding box center [805, 175] width 72 height 9
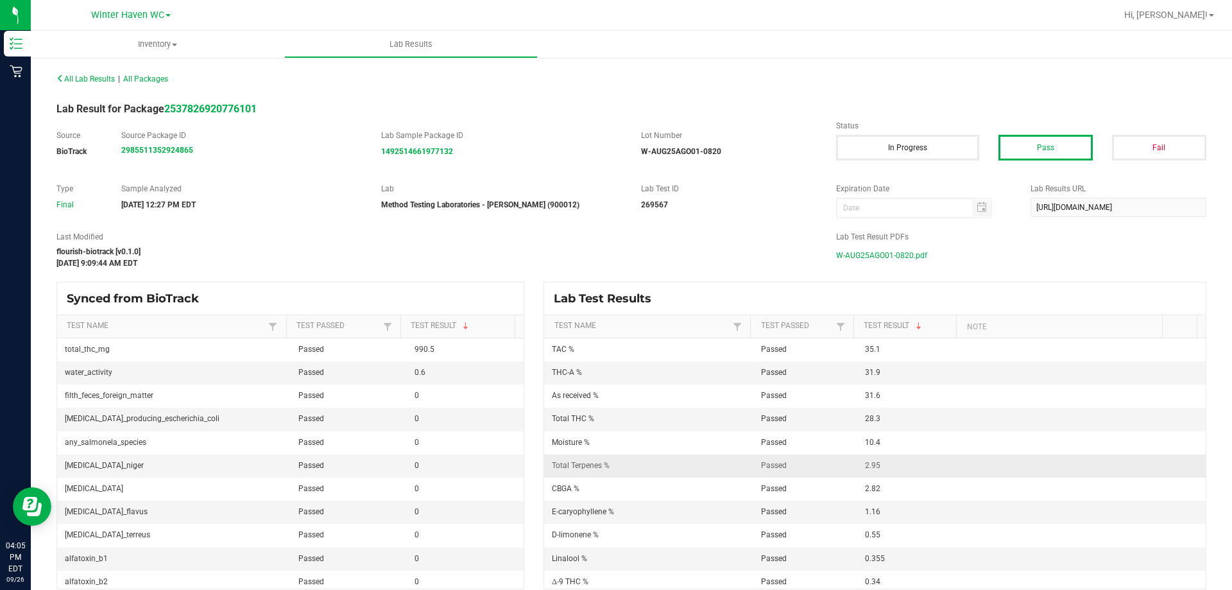
drag, startPoint x: 845, startPoint y: 467, endPoint x: 899, endPoint y: 464, distance: 53.4
click at [899, 464] on tr "Total Terpenes % Passed 2.95" at bounding box center [875, 465] width 662 height 23
copy tr "2.95"
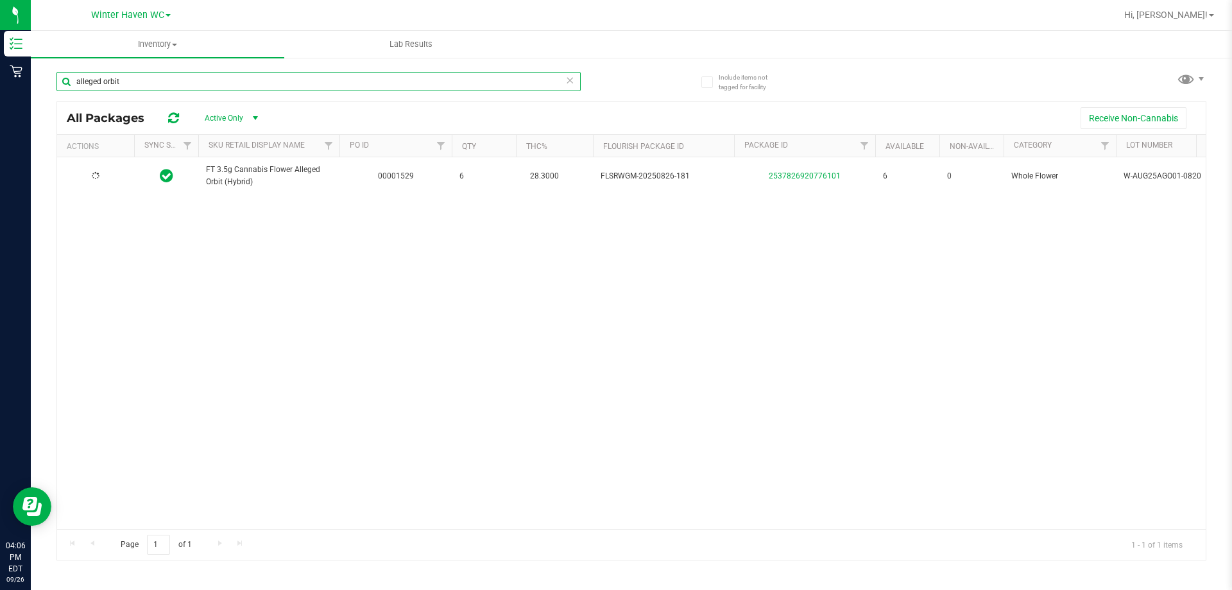
click at [196, 79] on input "alleged orbit" at bounding box center [318, 81] width 524 height 19
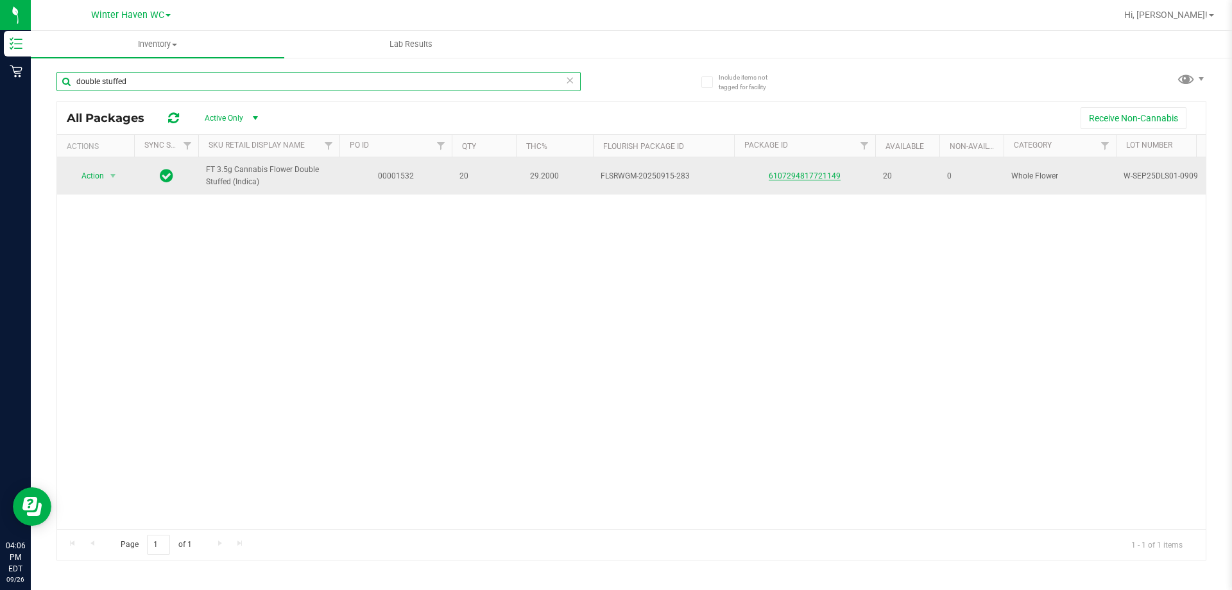
type input "double stuffed"
click at [800, 177] on link "6107294817721149" at bounding box center [805, 175] width 72 height 9
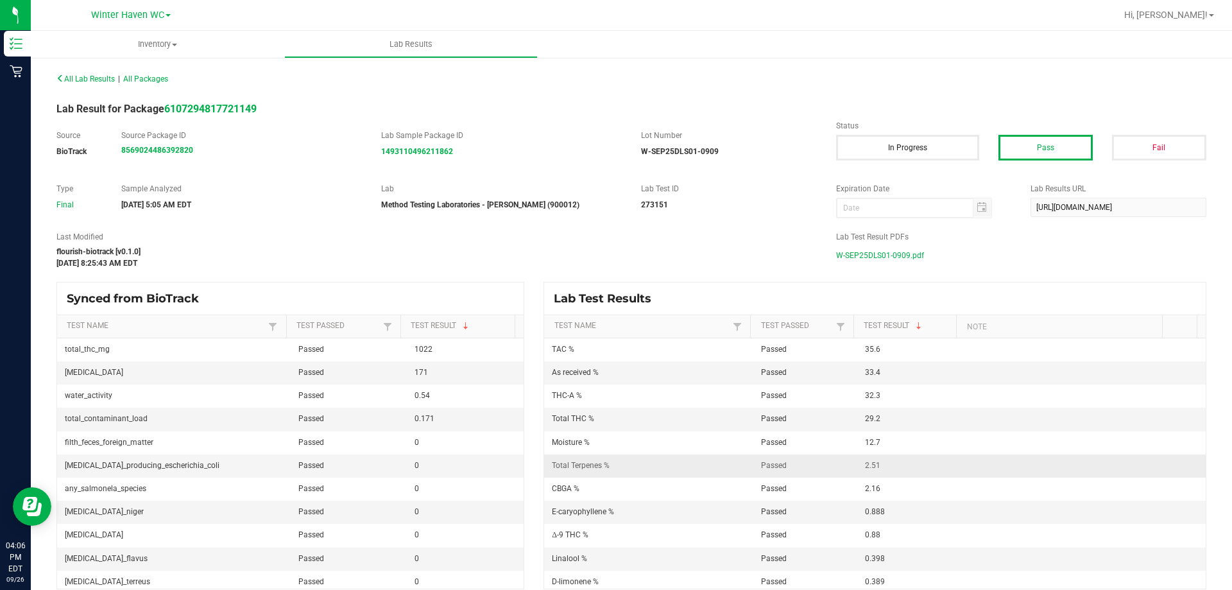
drag, startPoint x: 854, startPoint y: 464, endPoint x: 881, endPoint y: 462, distance: 27.0
click at [881, 462] on td "2.51" at bounding box center [910, 465] width 105 height 23
copy span "2.51"
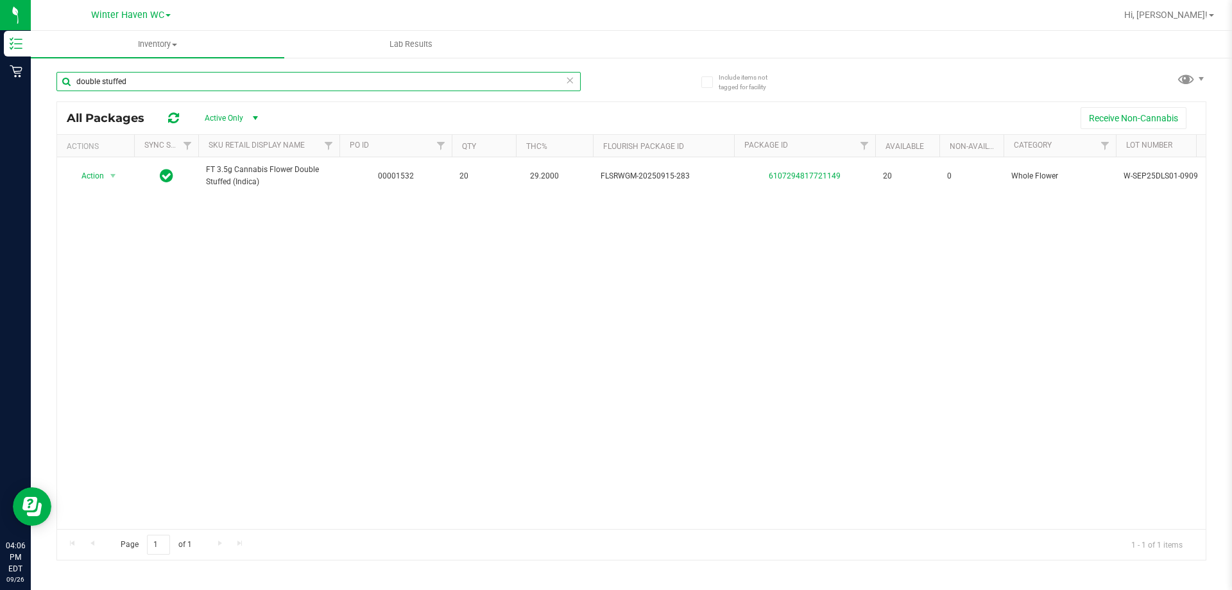
click at [183, 78] on input "double stuffed" at bounding box center [318, 81] width 524 height 19
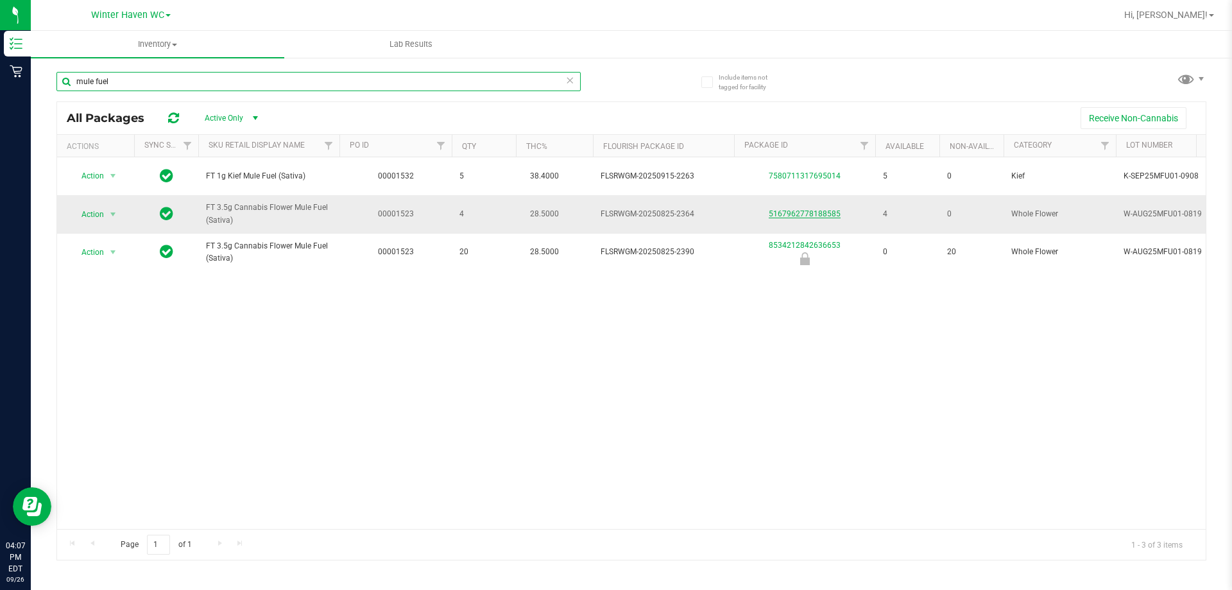
type input "mule fuel"
click at [782, 216] on link "5167962778188585" at bounding box center [805, 213] width 72 height 9
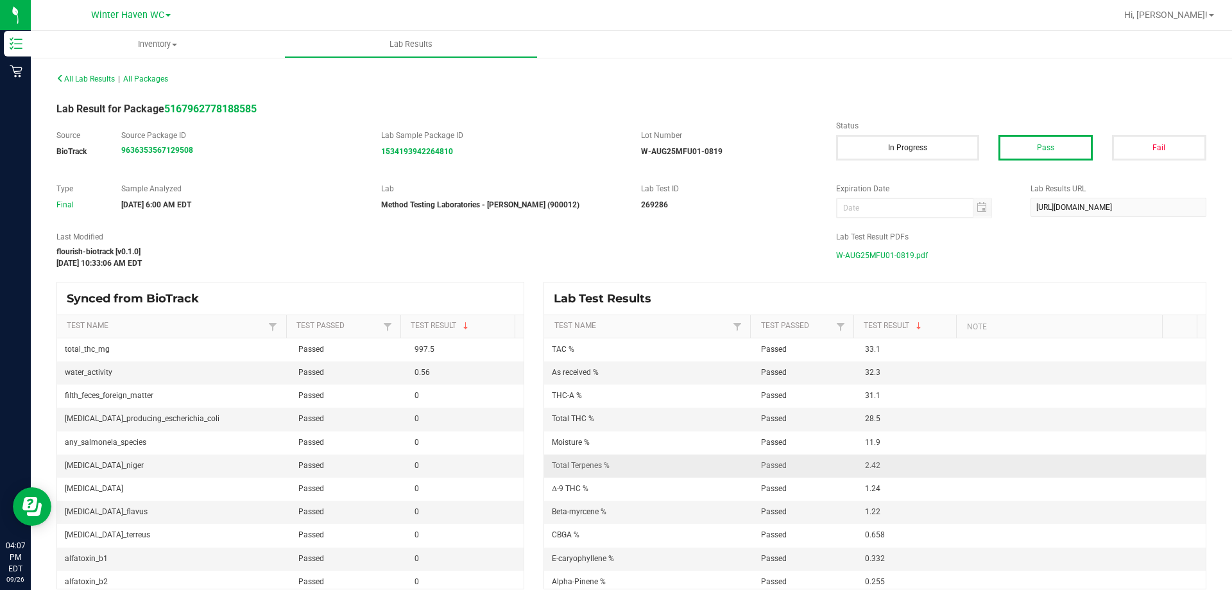
drag, startPoint x: 853, startPoint y: 463, endPoint x: 872, endPoint y: 463, distance: 19.3
click at [872, 463] on td "2.42" at bounding box center [910, 465] width 105 height 23
copy span "2.42"
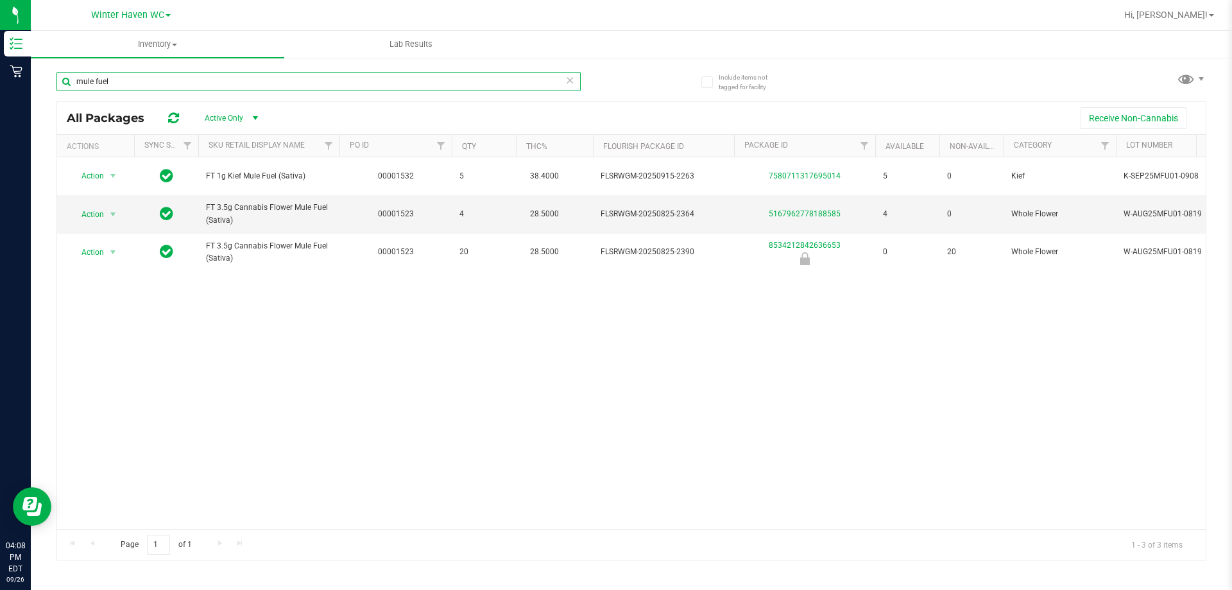
click at [159, 80] on input "mule fuel" at bounding box center [318, 81] width 524 height 19
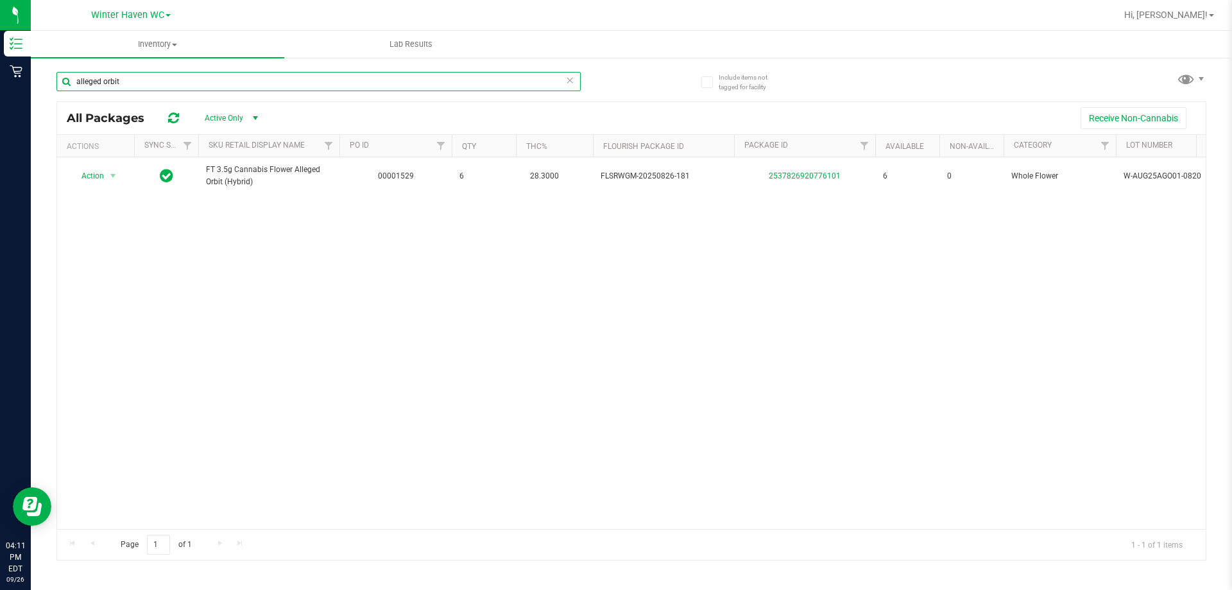
click at [0, 89] on html "Inventory Retail 04:11 PM EDT [DATE] 09/[GEOGRAPHIC_DATA] WC [PERSON_NAME][GEOG…" at bounding box center [616, 295] width 1232 height 590
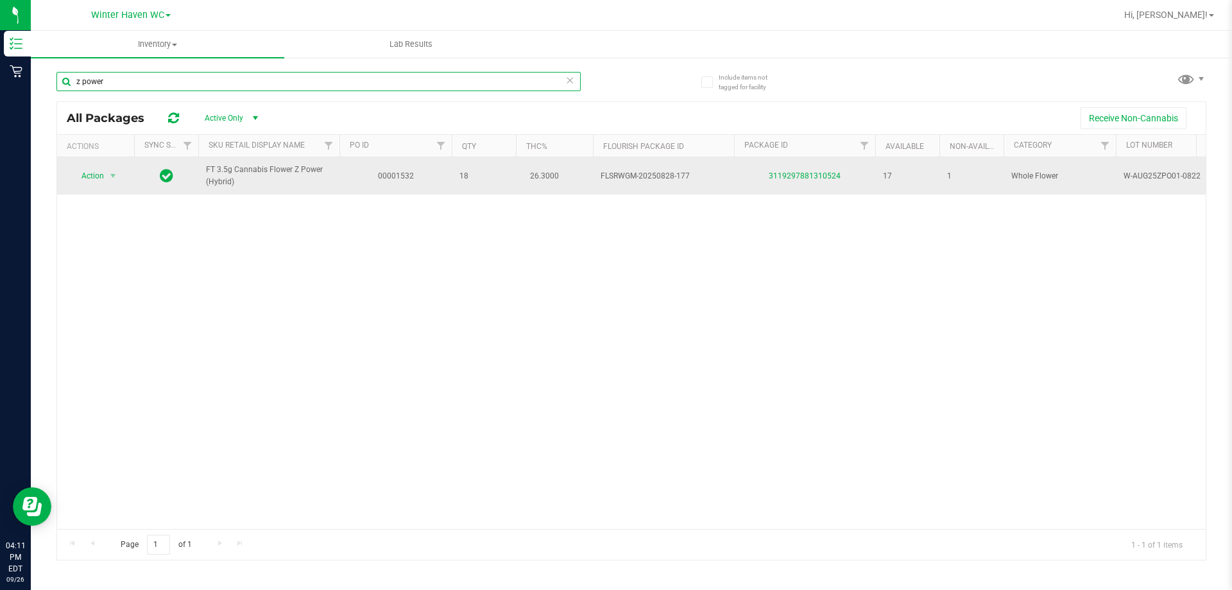
type input "z power"
click at [806, 170] on div "3119297881310524" at bounding box center [804, 176] width 145 height 12
click at [806, 175] on link "3119297881310524" at bounding box center [805, 175] width 72 height 9
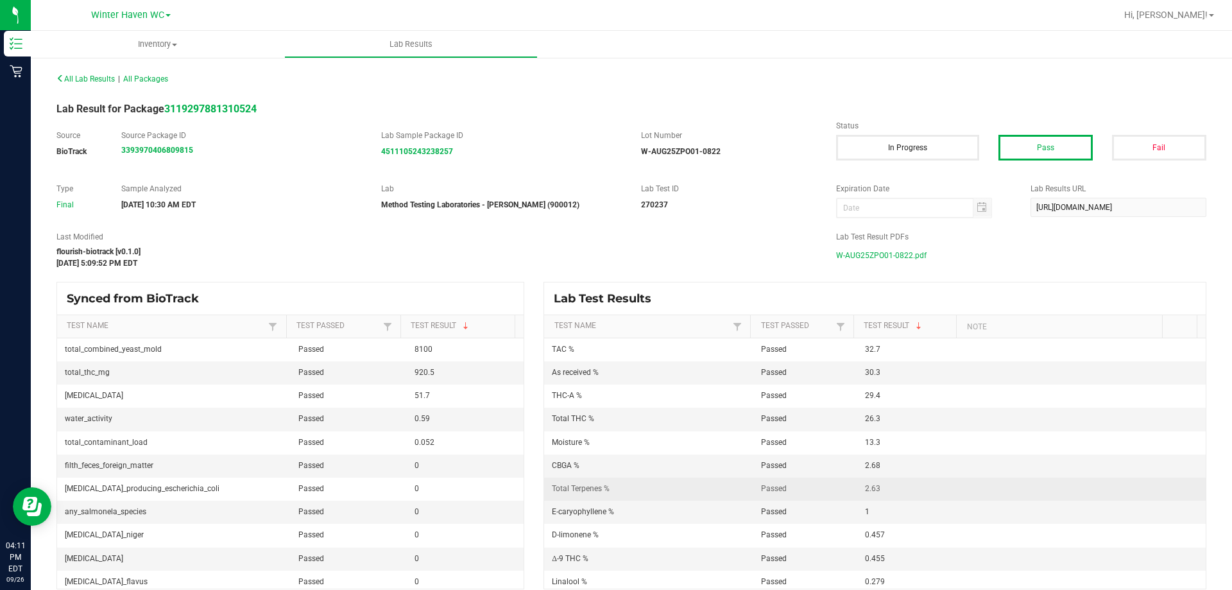
drag, startPoint x: 849, startPoint y: 487, endPoint x: 882, endPoint y: 487, distance: 32.7
click at [882, 487] on td "2.63" at bounding box center [910, 489] width 105 height 23
copy span "2.63"
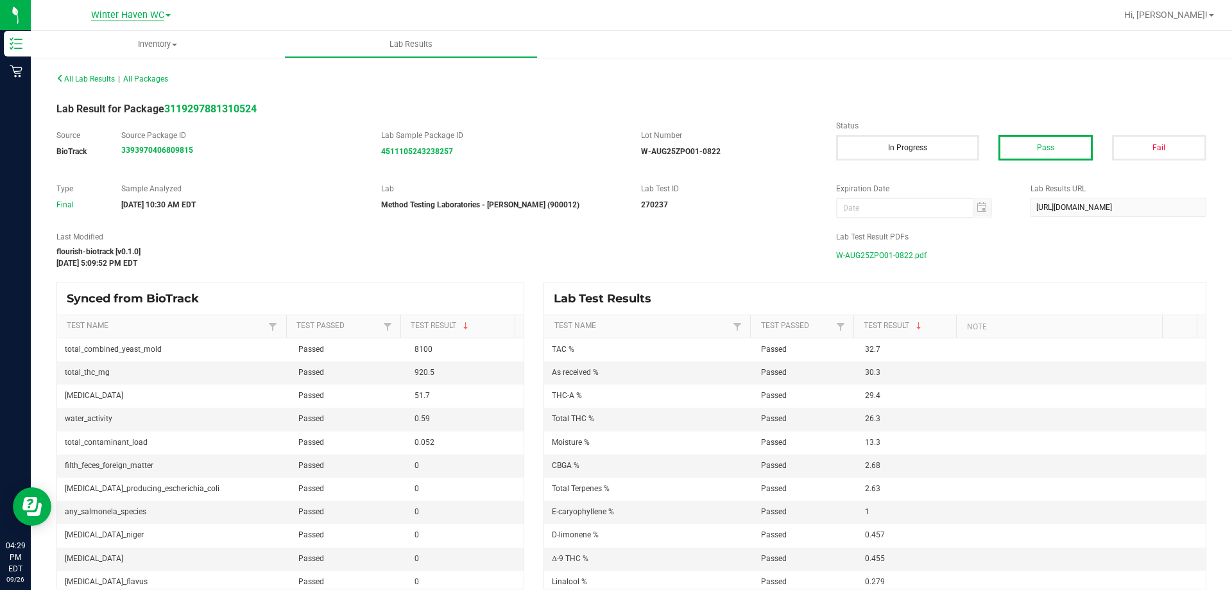
click at [124, 15] on span "Winter Haven WC" at bounding box center [127, 16] width 73 height 12
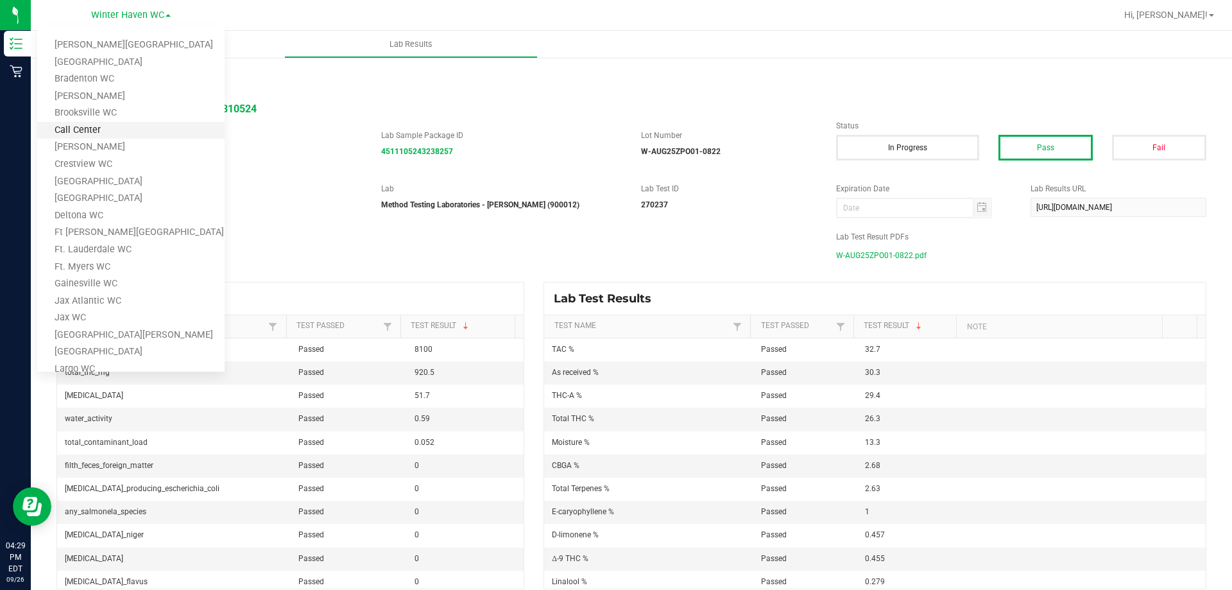
click at [116, 129] on link "Call Center" at bounding box center [130, 130] width 187 height 17
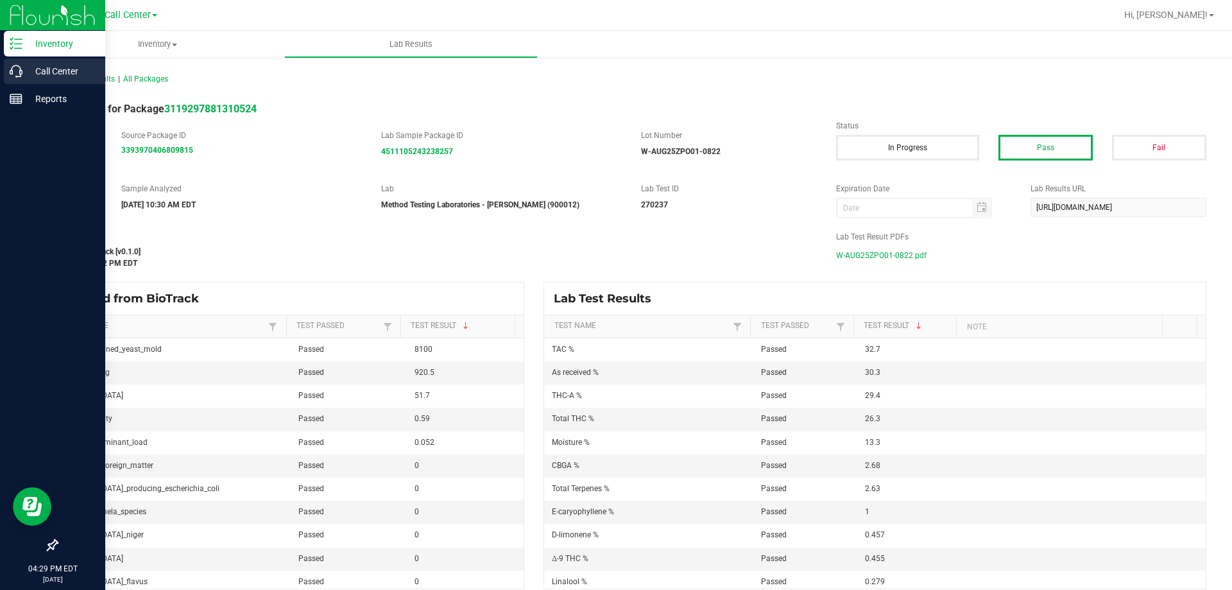
click at [28, 70] on p "Call Center" at bounding box center [60, 71] width 77 height 15
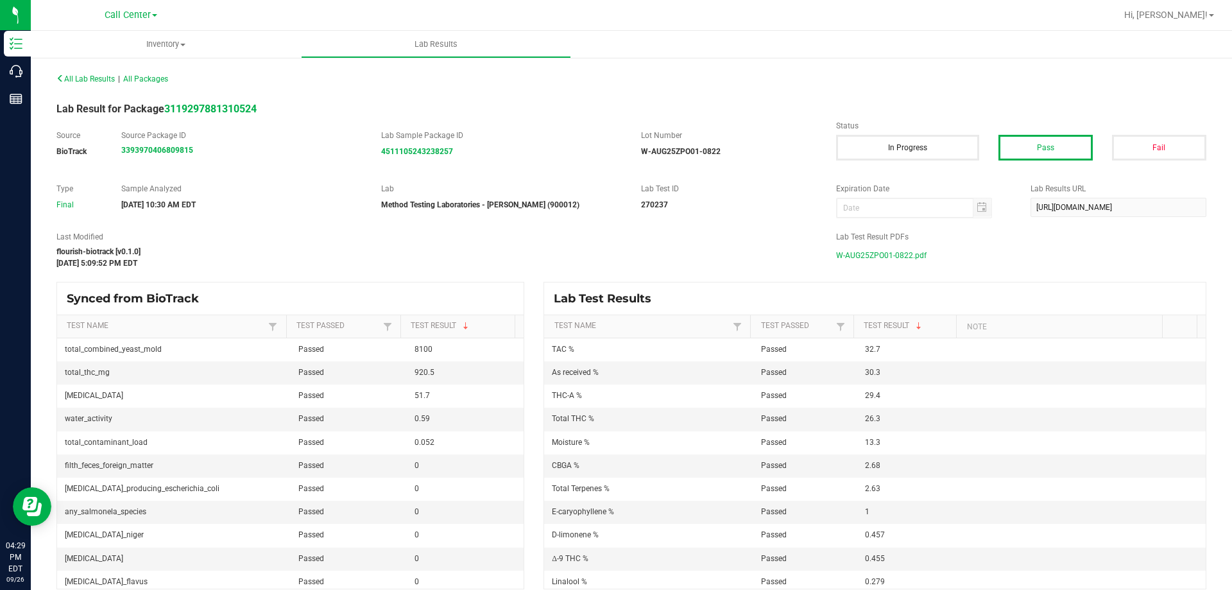
click at [31, 77] on div "All Lab Results | All Packages Lab Result for Package 3119297881310524 Source B…" at bounding box center [632, 329] width 1202 height 546
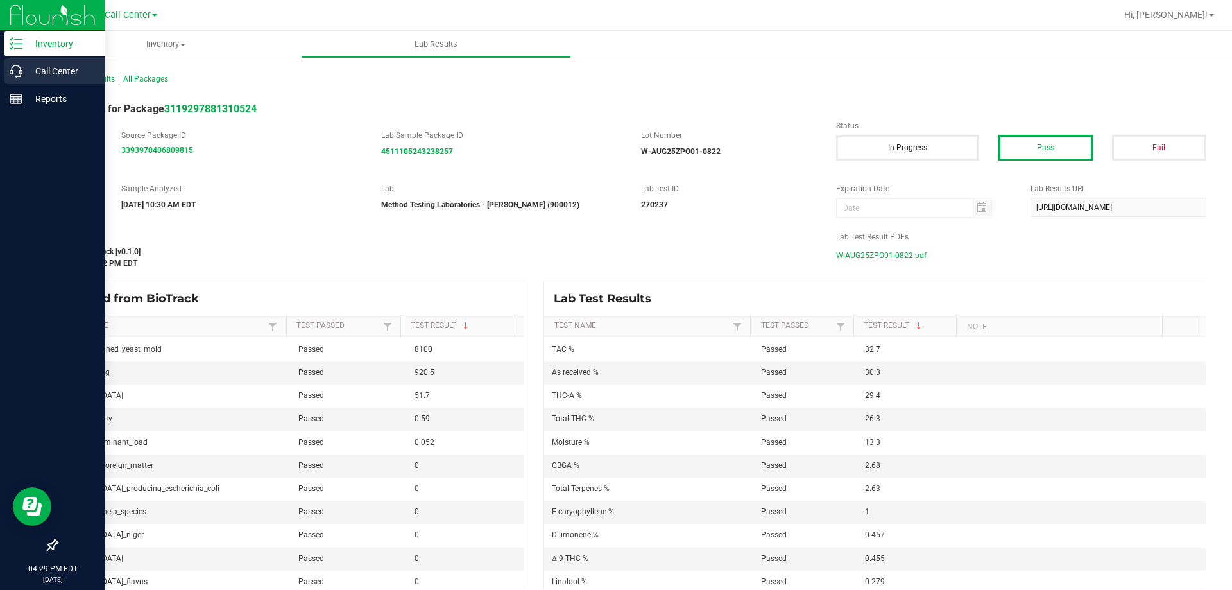
click at [26, 73] on p "Call Center" at bounding box center [60, 71] width 77 height 15
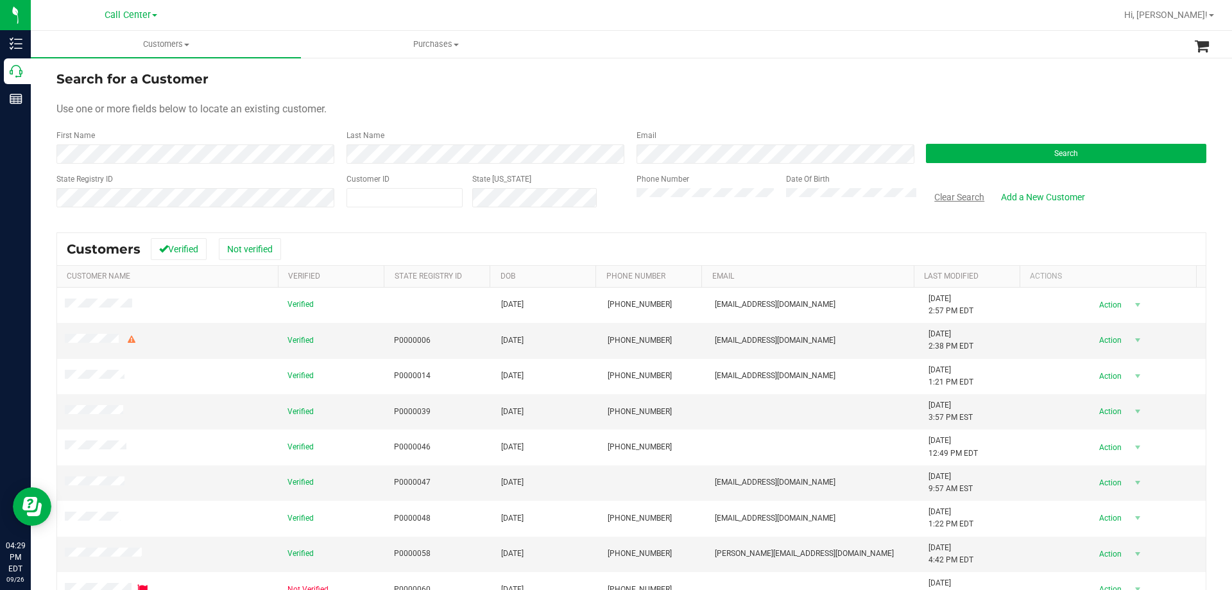
click at [953, 197] on button "Clear Search" at bounding box center [959, 197] width 67 height 22
click at [1001, 149] on button "Search" at bounding box center [1066, 153] width 281 height 19
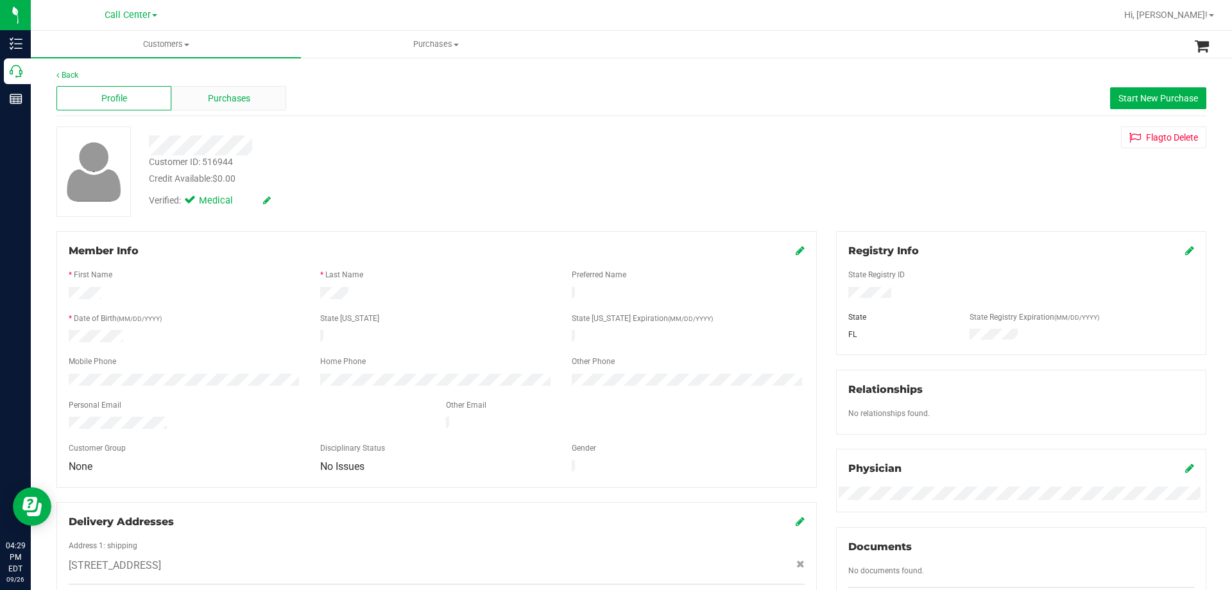
click at [246, 92] on span "Purchases" at bounding box center [229, 98] width 42 height 13
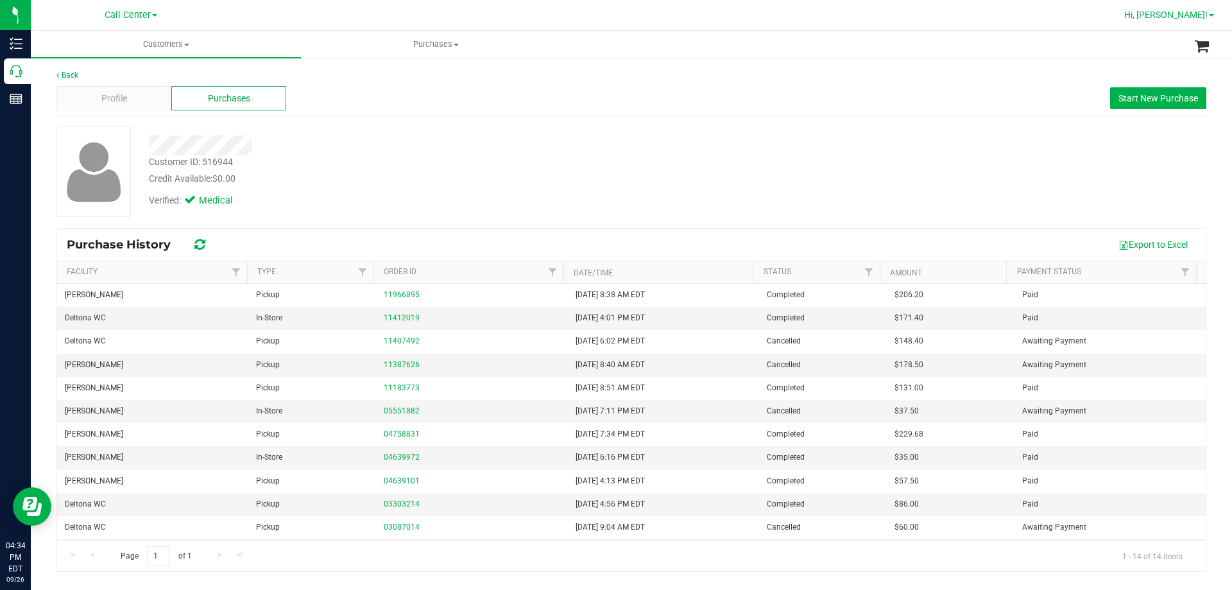
click at [1175, 19] on span "Hi, [PERSON_NAME]!" at bounding box center [1166, 15] width 83 height 10
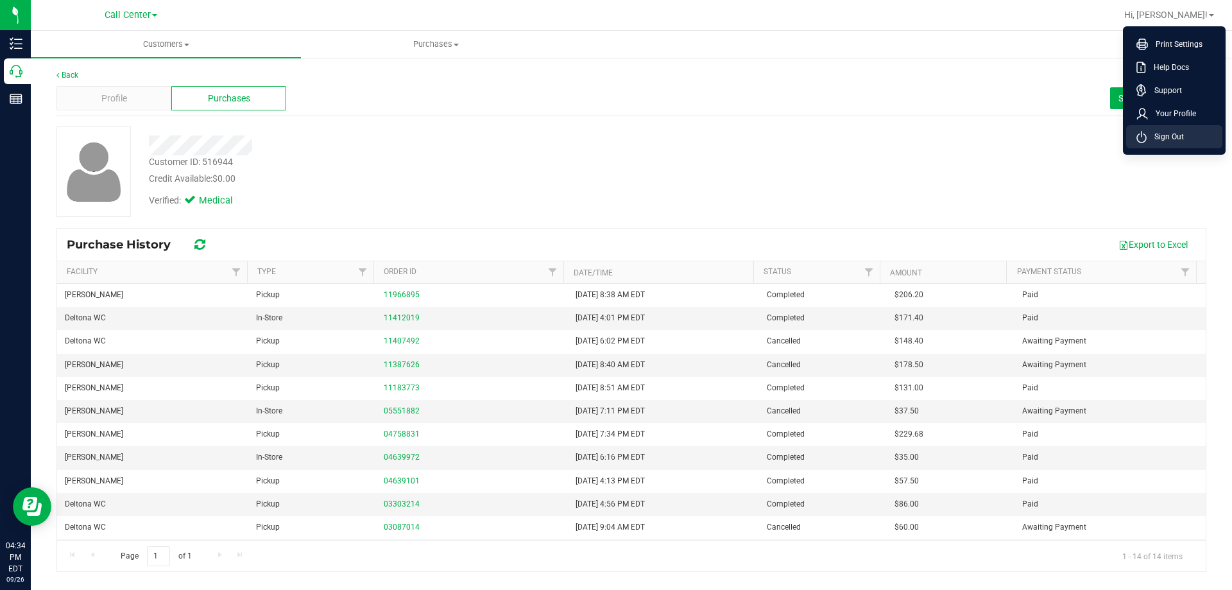
click at [1170, 132] on span "Sign Out" at bounding box center [1165, 136] width 37 height 13
